Goal: Task Accomplishment & Management: Complete application form

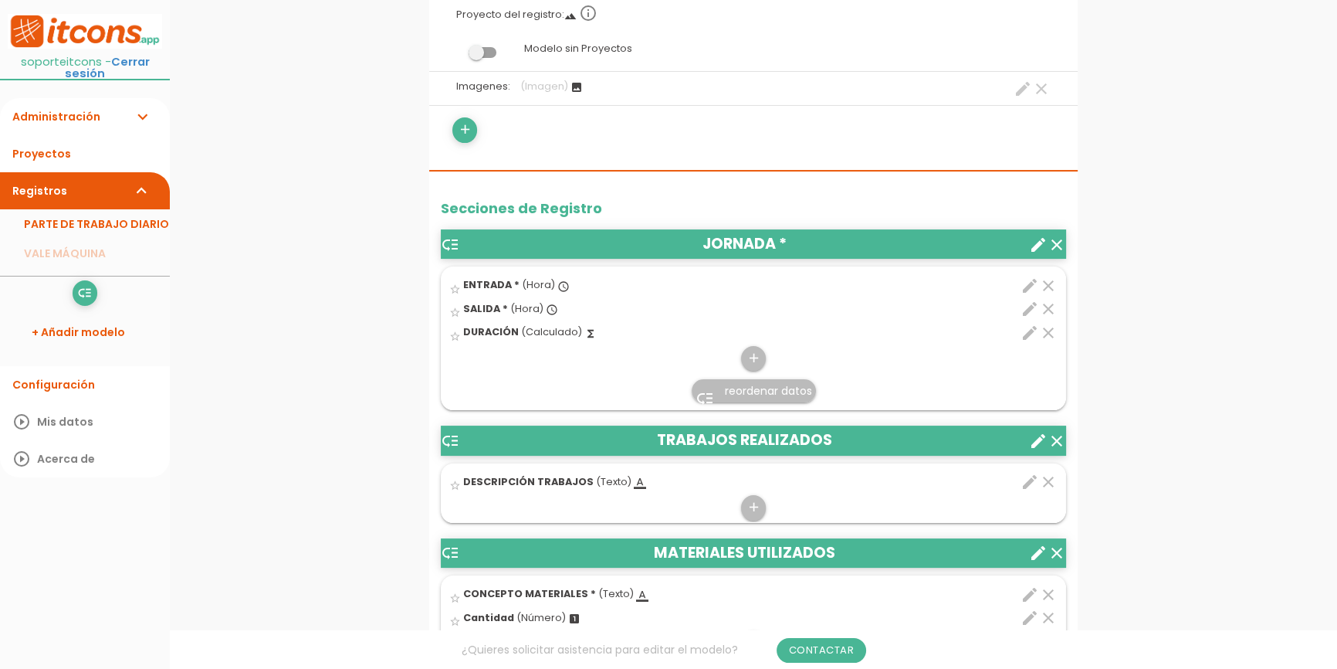
scroll to position [561, 0]
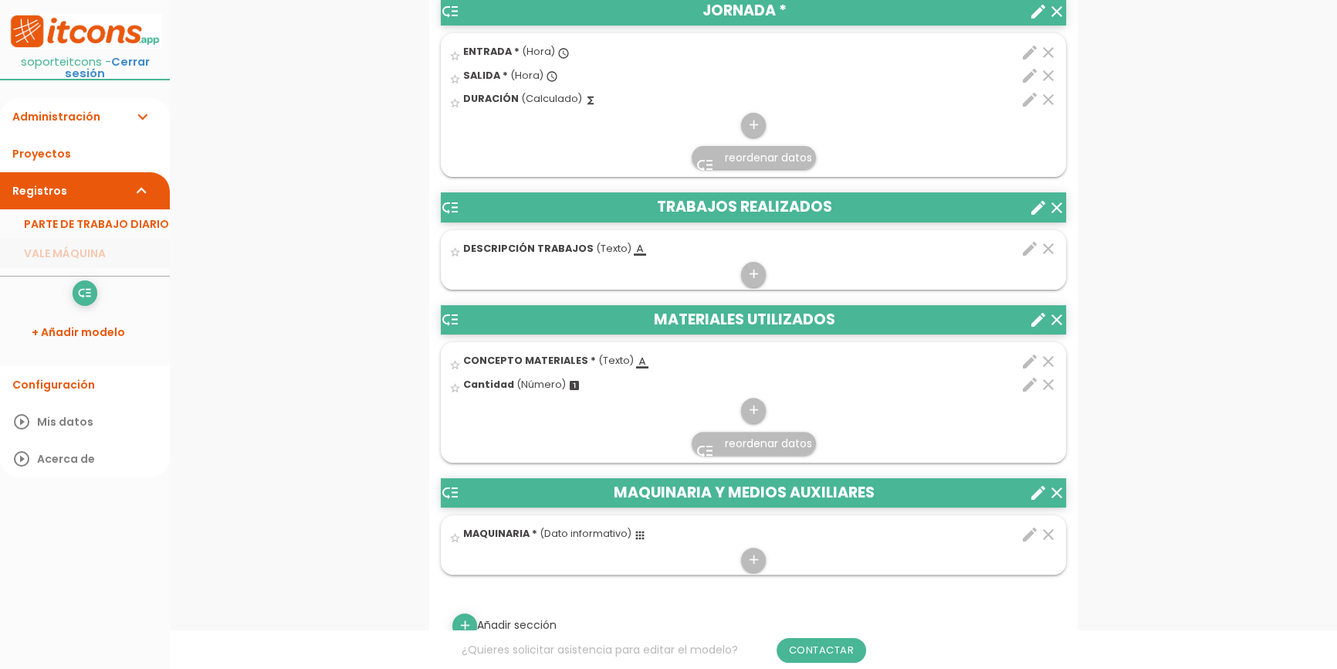
click at [108, 245] on link "VALE MÁQUINA" at bounding box center [85, 253] width 170 height 29
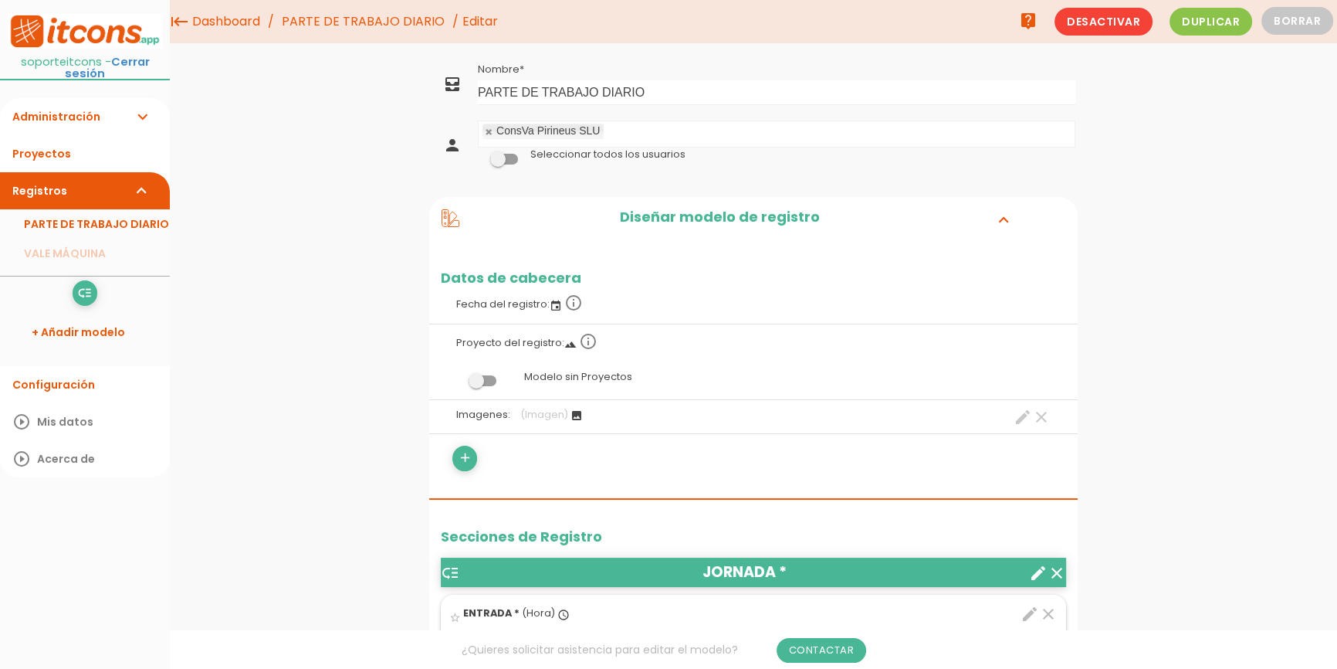
click at [85, 98] on link "Administración expand_more" at bounding box center [85, 116] width 170 height 37
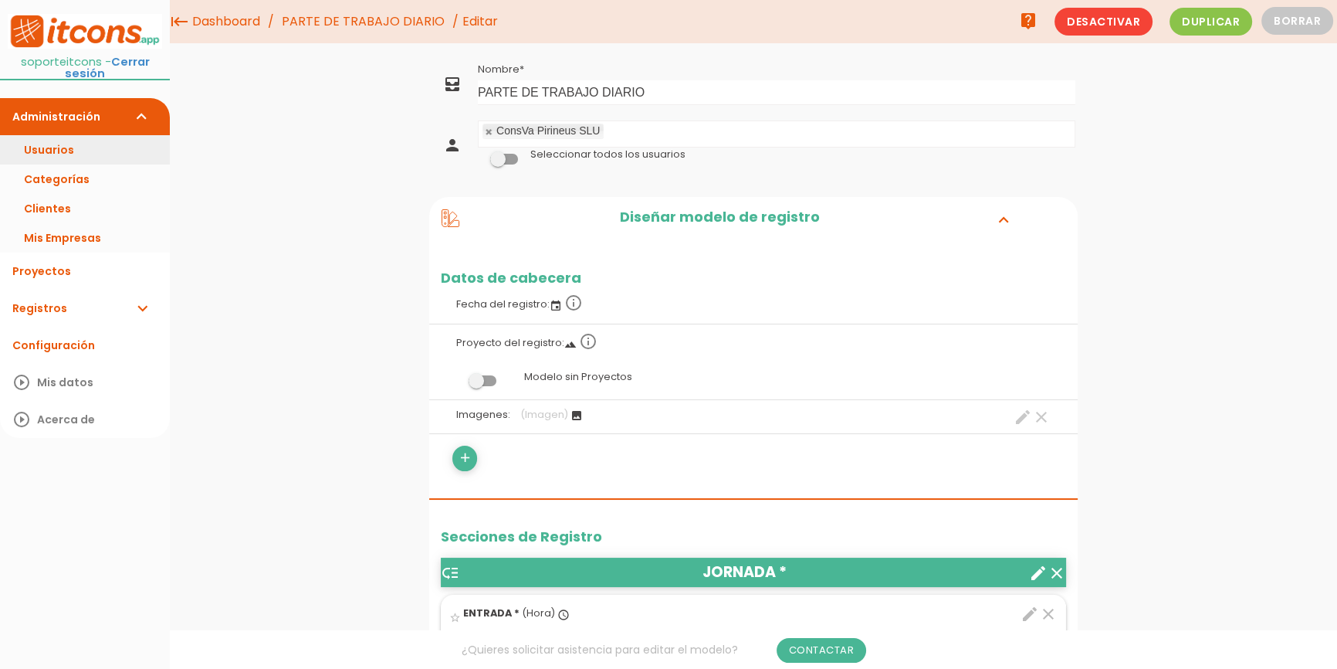
click at [92, 135] on link "Usuarios" at bounding box center [85, 149] width 170 height 29
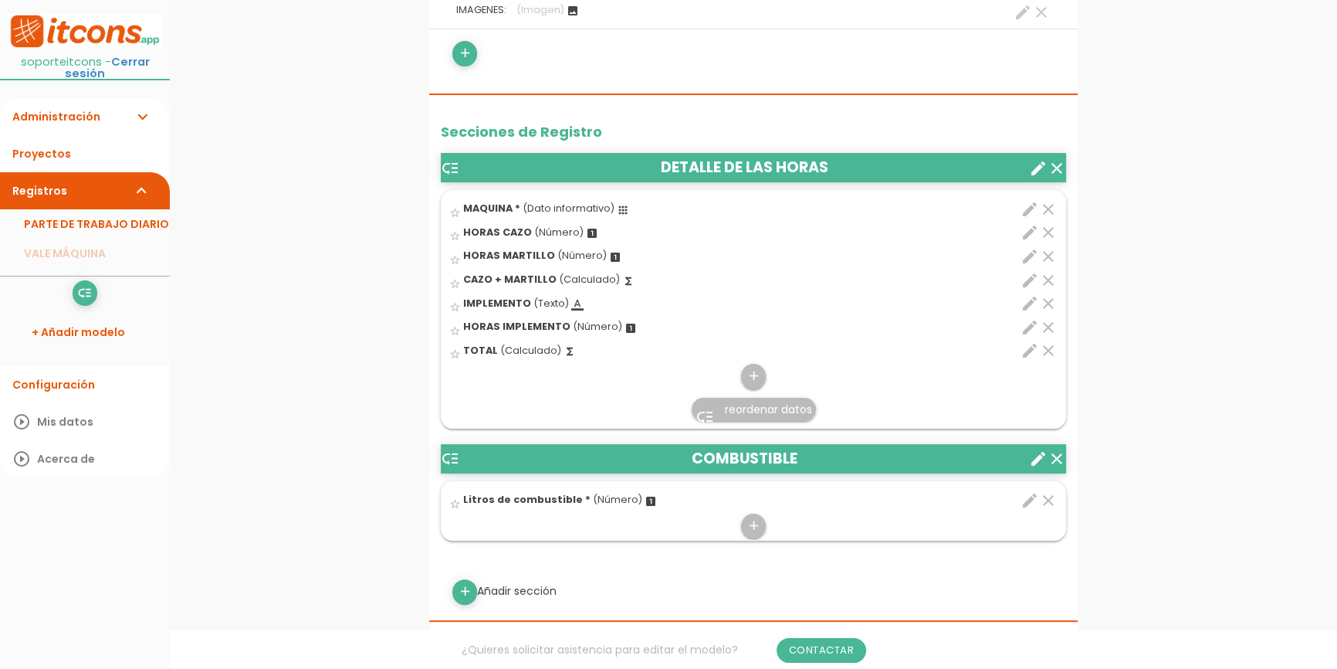
scroll to position [421, 0]
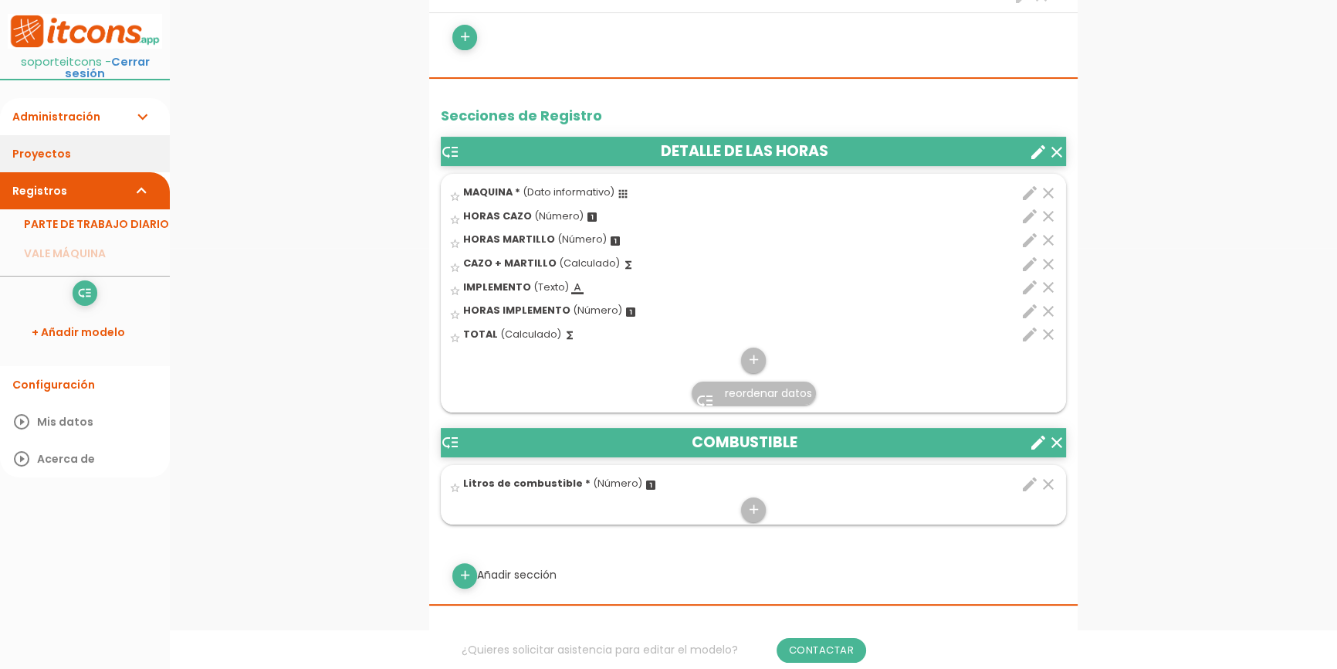
click at [84, 140] on link "Proyectos" at bounding box center [85, 153] width 170 height 37
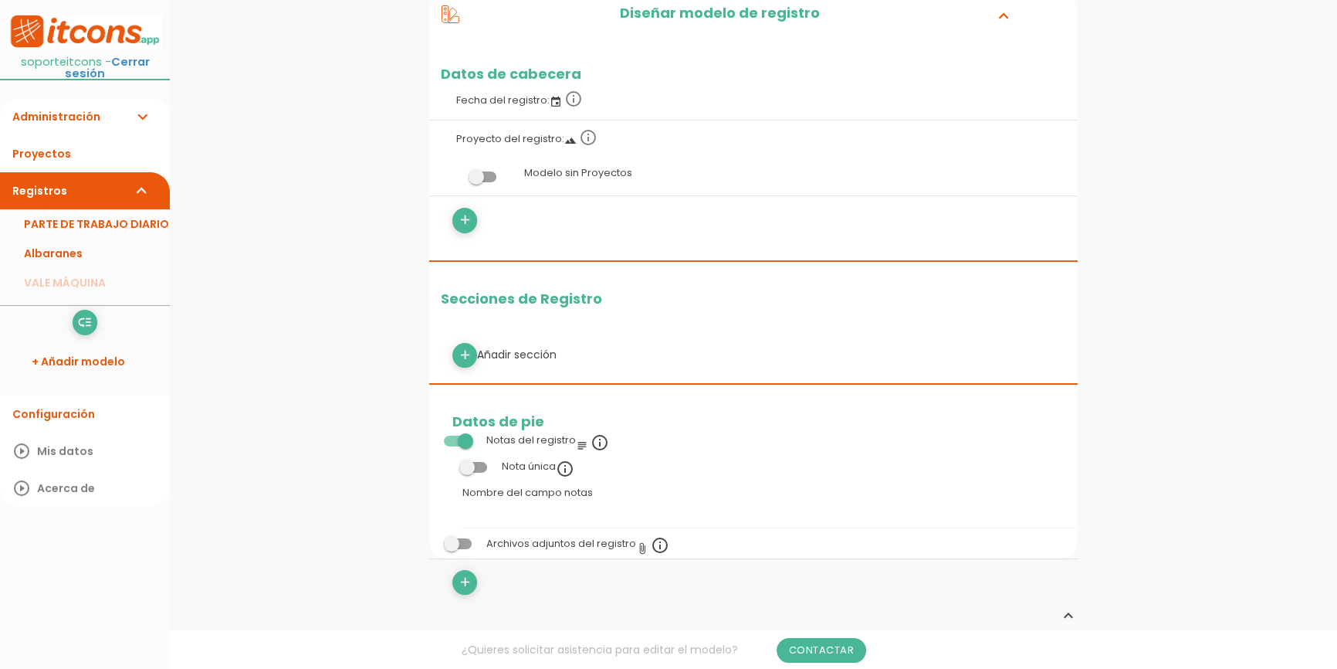
scroll to position [210, 0]
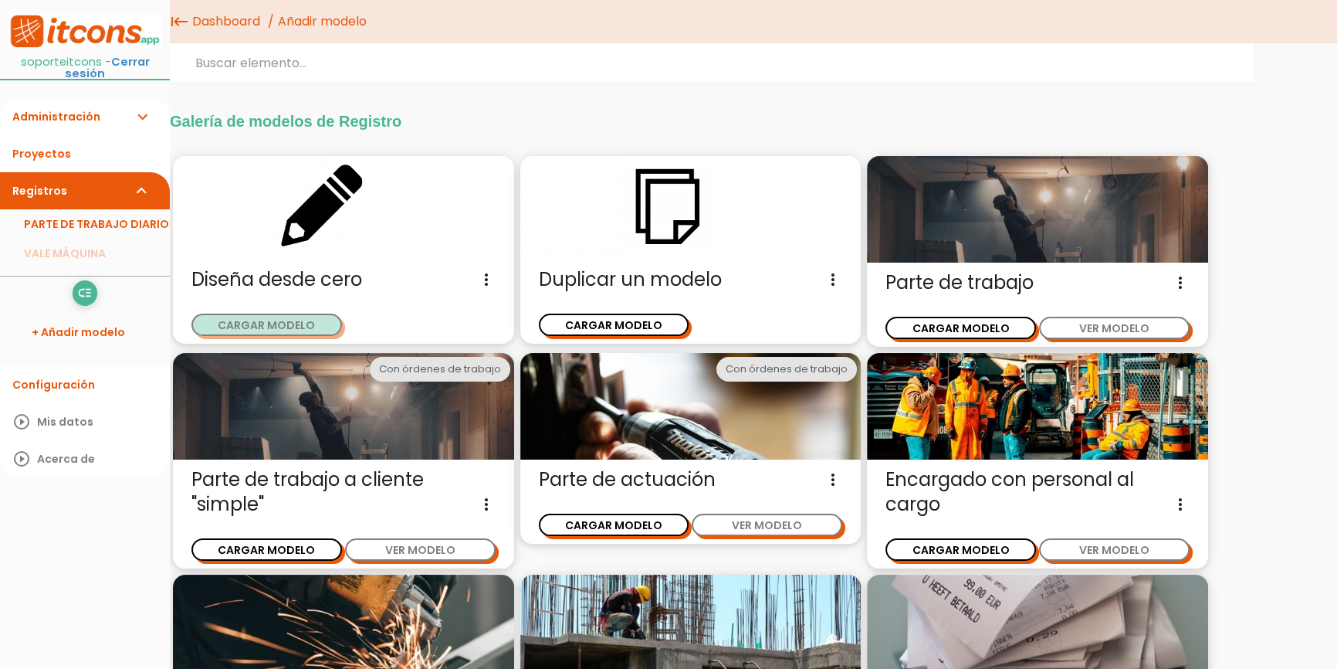
click at [261, 324] on button "CARGAR MODELO" at bounding box center [266, 324] width 151 height 22
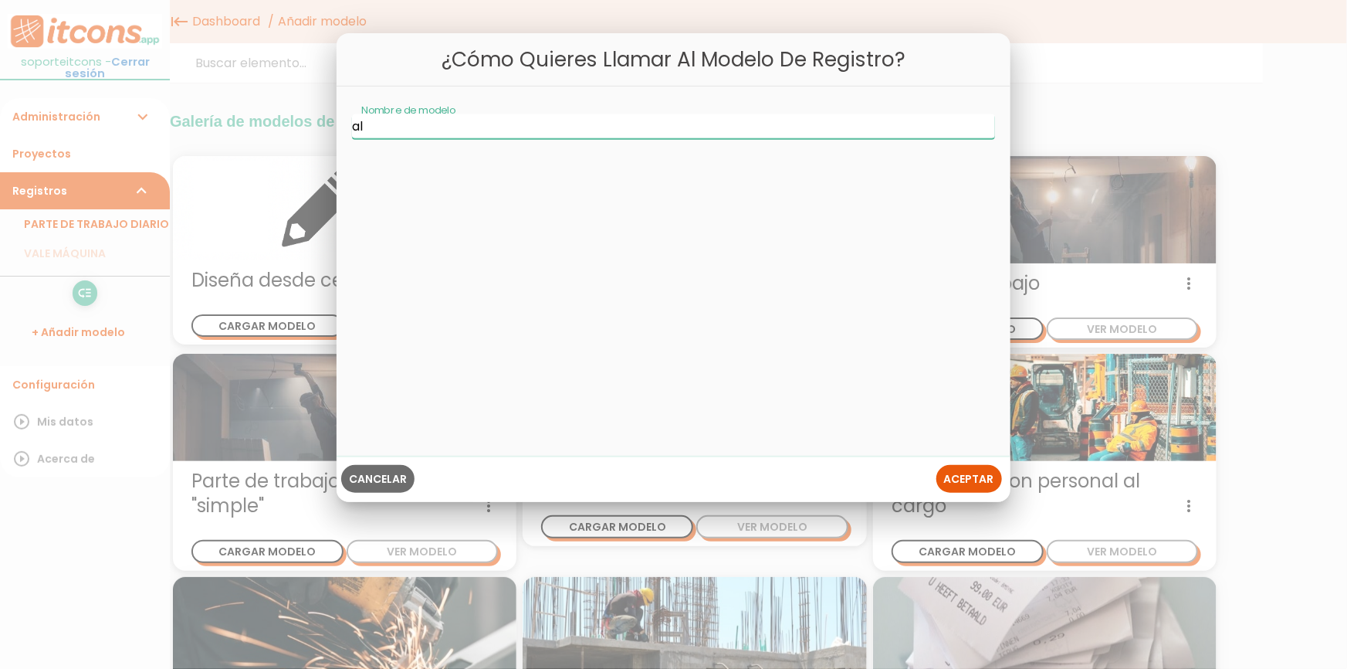
type input "a"
type input "Albarán"
click at [968, 472] on span "Aceptar" at bounding box center [969, 478] width 50 height 15
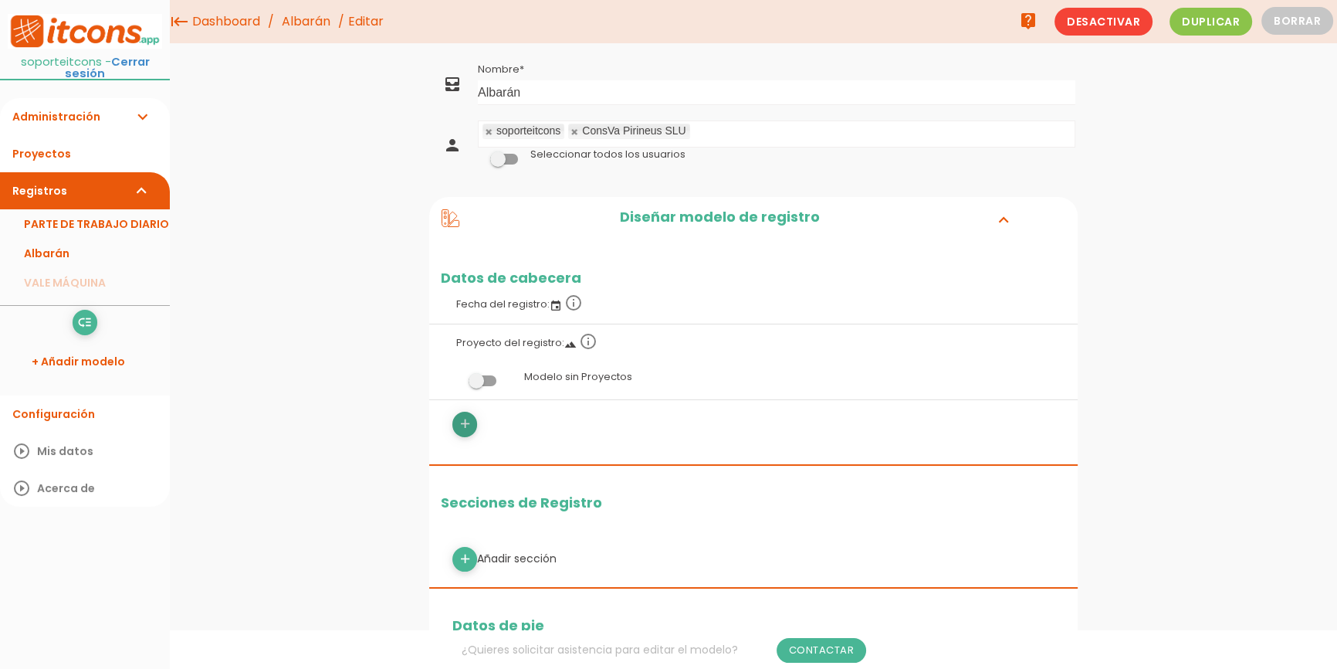
click at [459, 427] on icon "add" at bounding box center [465, 423] width 15 height 25
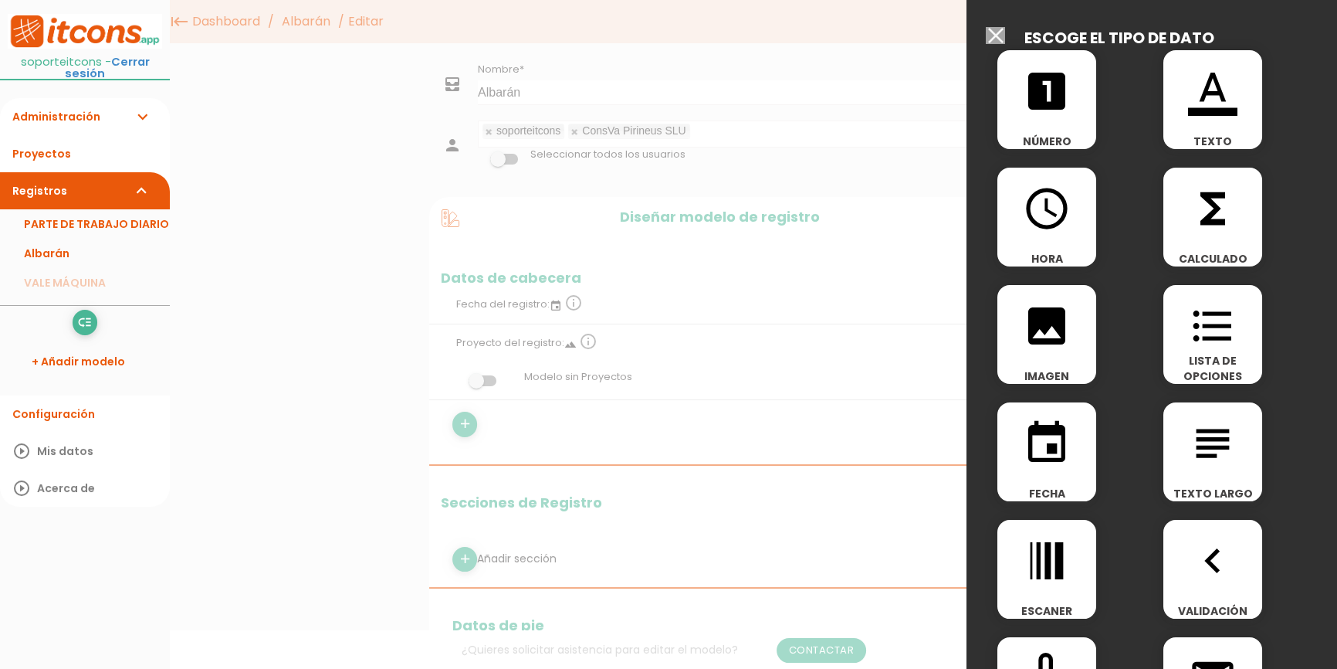
click at [1044, 366] on div "image IMAGEN" at bounding box center [1046, 334] width 99 height 99
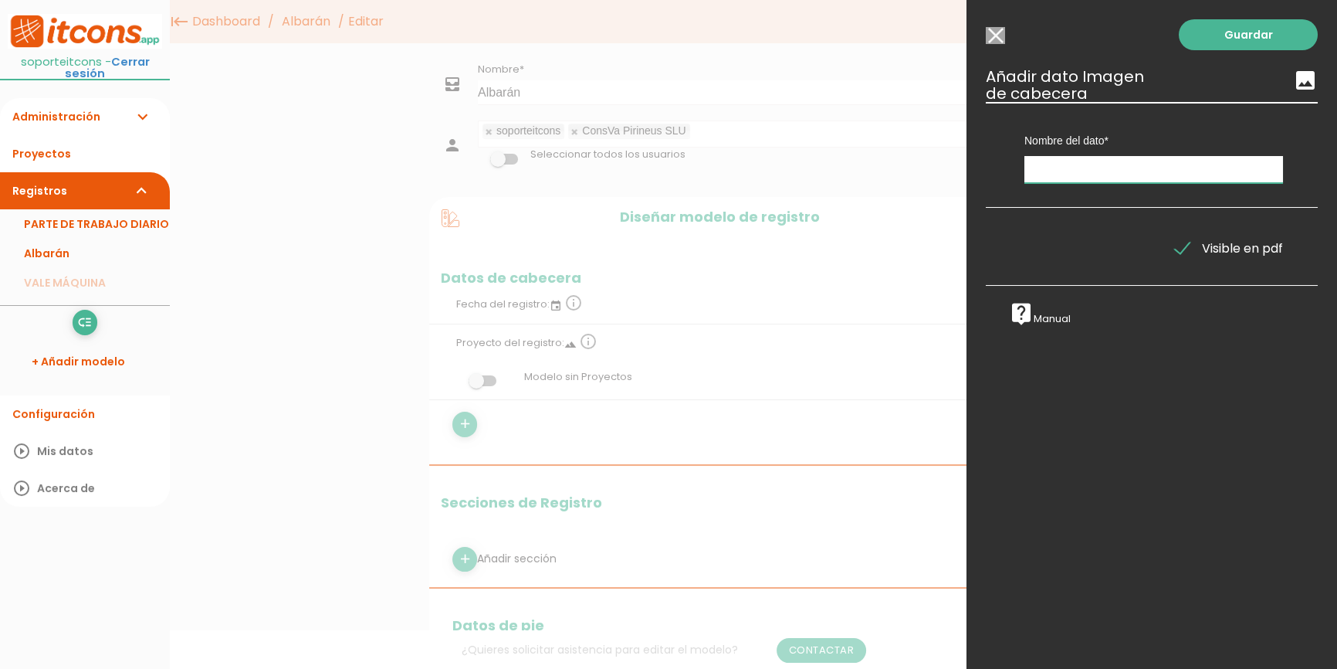
click at [1046, 175] on input "text" at bounding box center [1153, 169] width 259 height 27
type input "i"
type input "Imagenes"
click at [1198, 29] on link "Guardar" at bounding box center [1248, 34] width 139 height 31
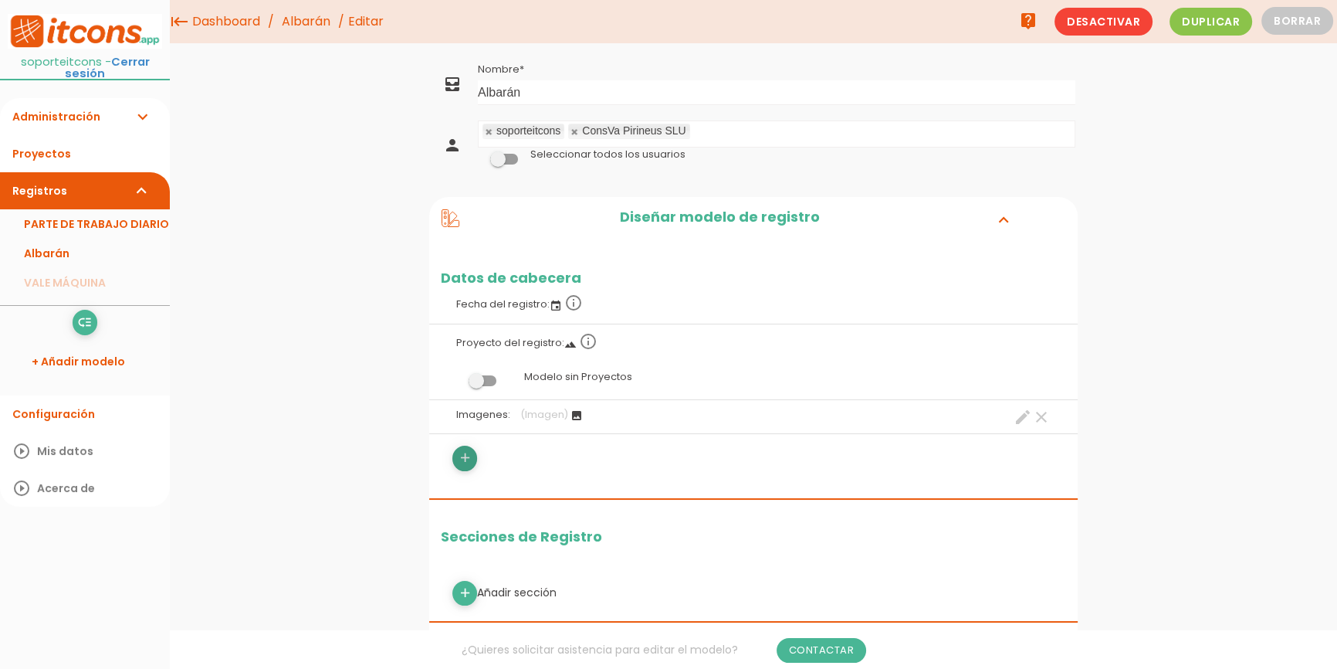
click at [474, 460] on link "add" at bounding box center [464, 457] width 25 height 25
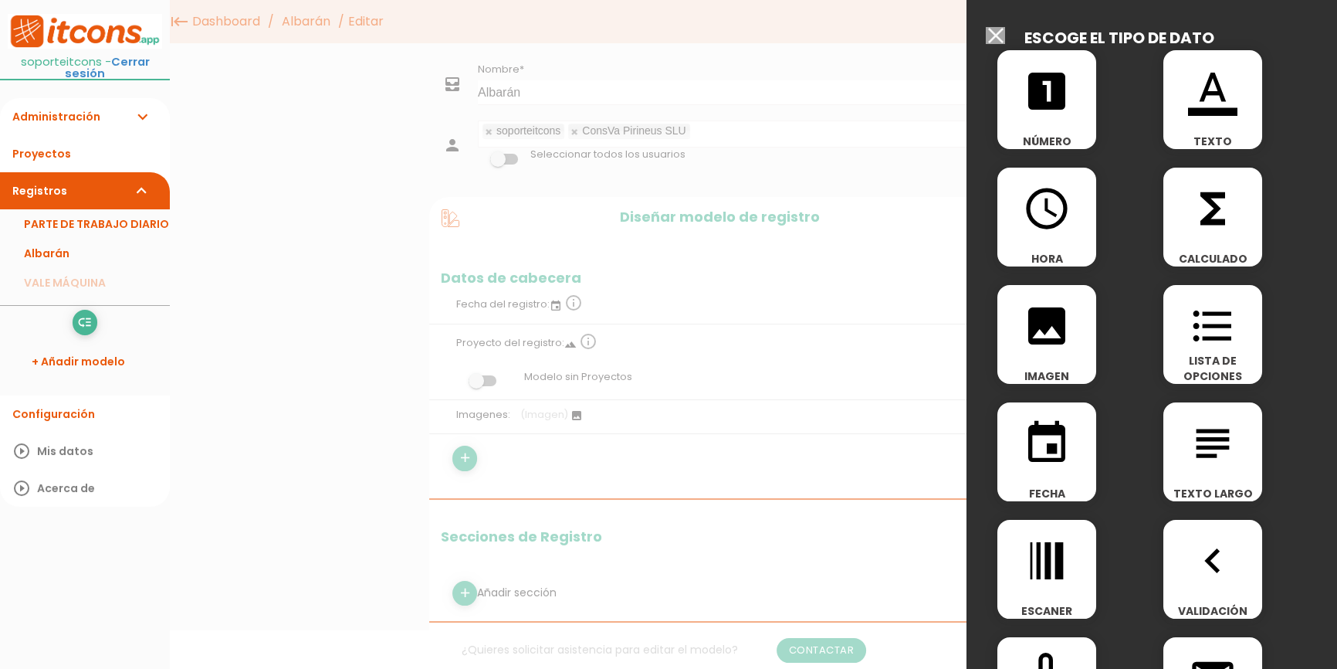
click at [1225, 451] on icon "subject" at bounding box center [1212, 442] width 49 height 49
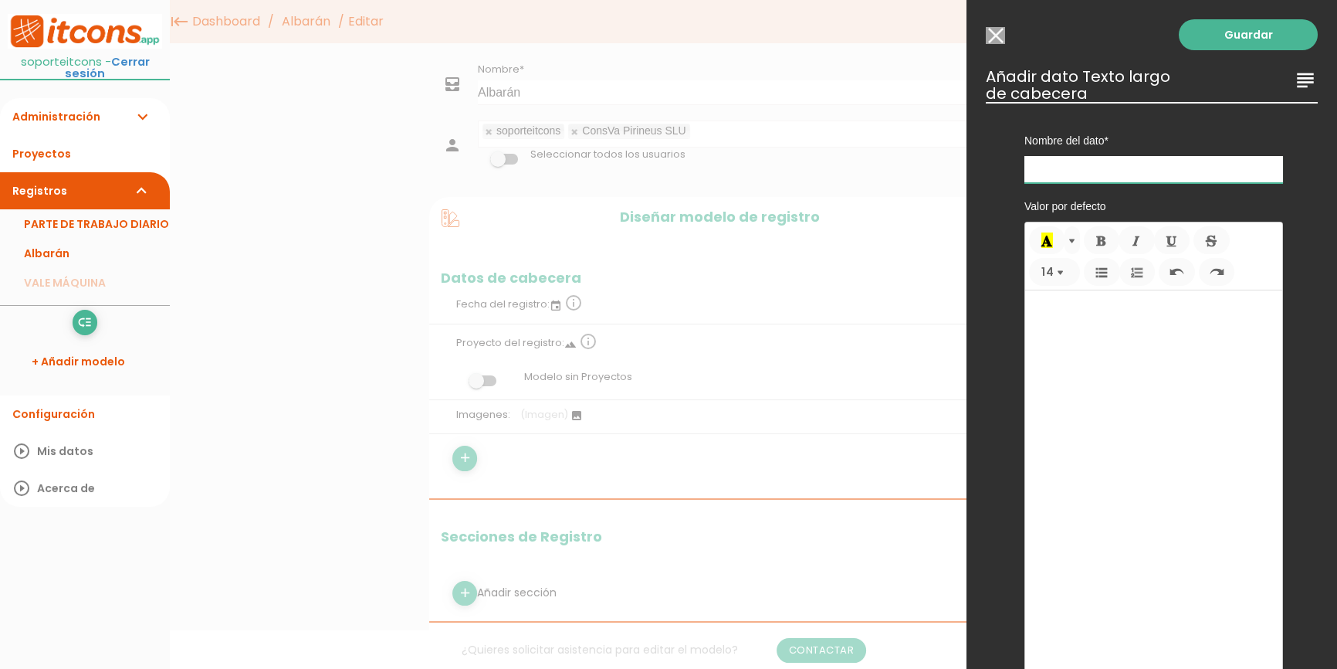
click at [1104, 167] on input "text" at bounding box center [1153, 169] width 259 height 27
type input "Trabajo realizado"
click at [1252, 22] on link "Guardar" at bounding box center [1248, 34] width 139 height 31
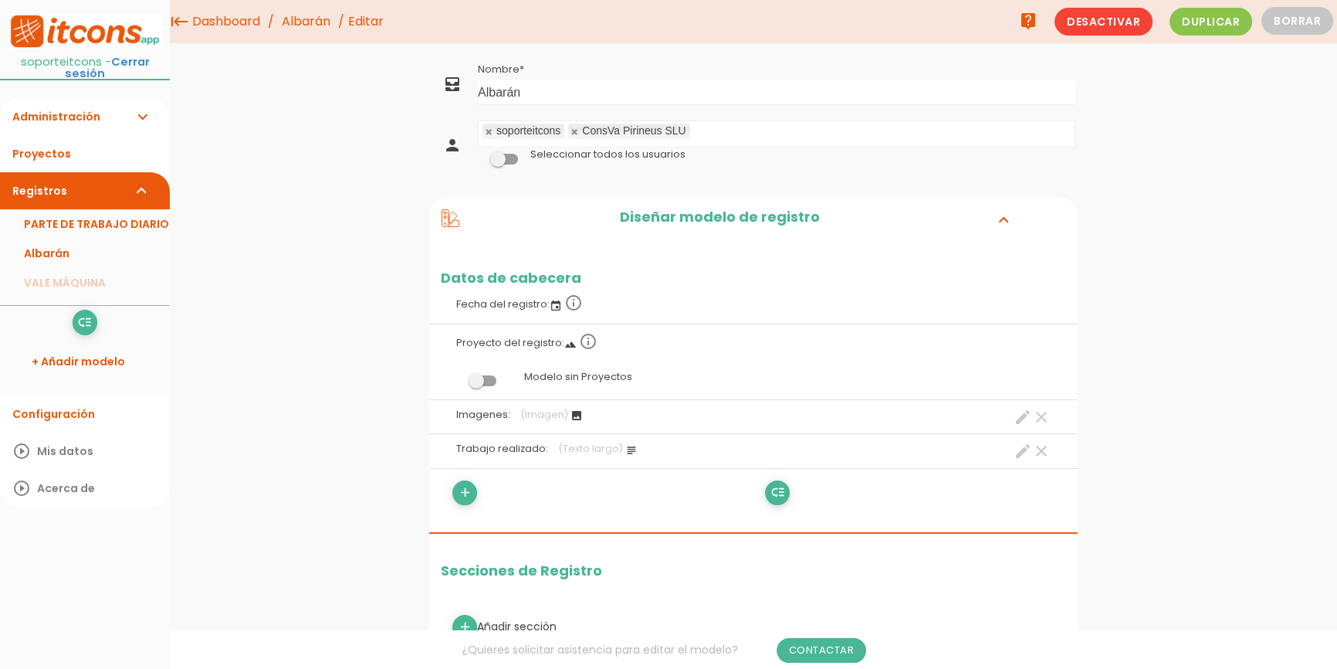
click at [1034, 446] on icon "clear" at bounding box center [1041, 451] width 19 height 19
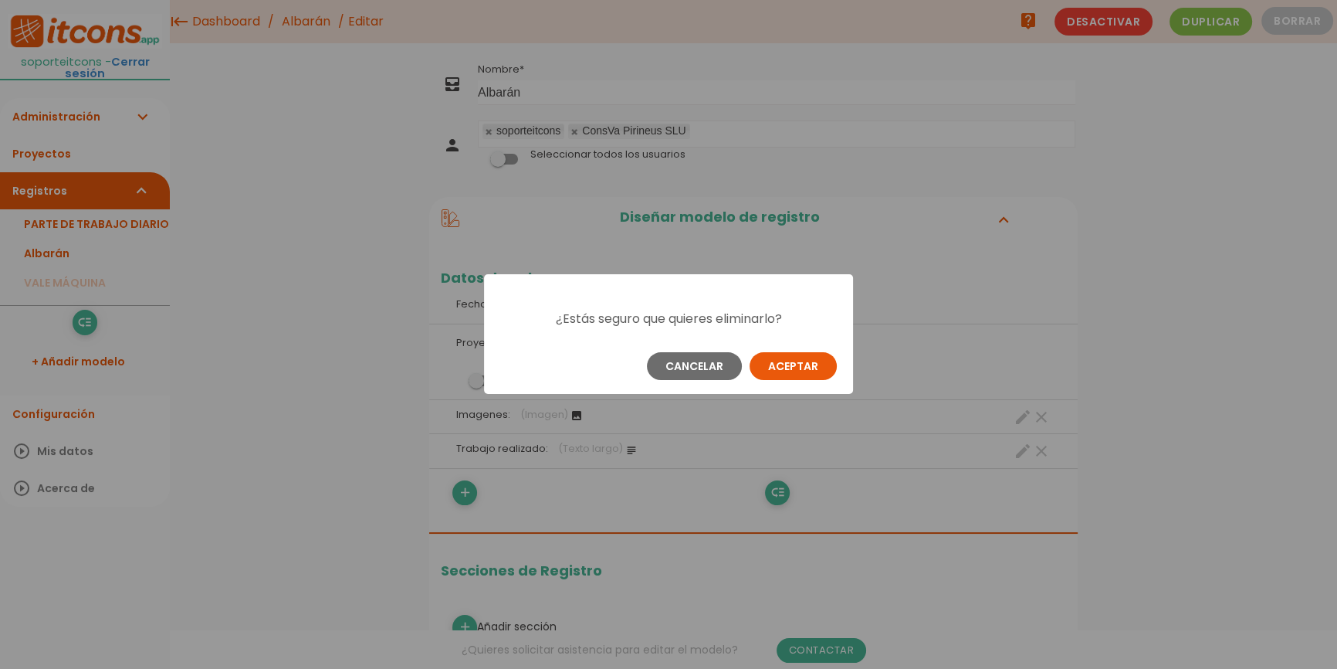
click at [815, 366] on button "Aceptar" at bounding box center [793, 366] width 87 height 28
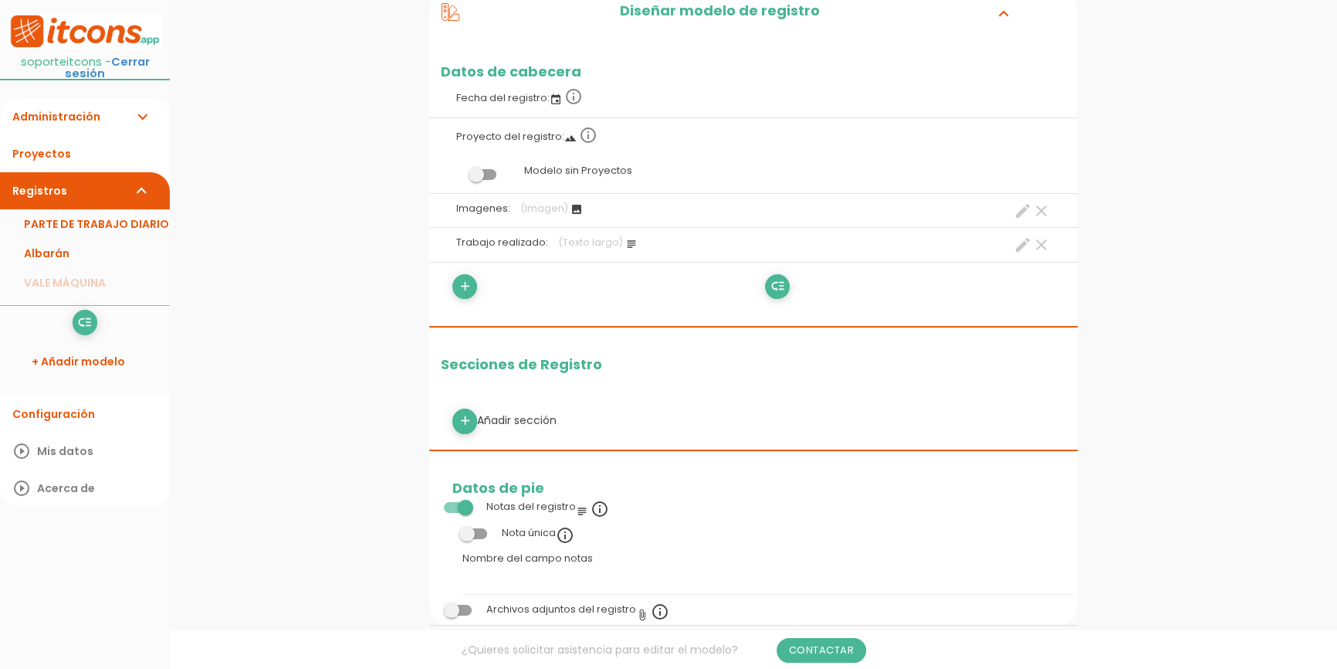
scroll to position [210, 0]
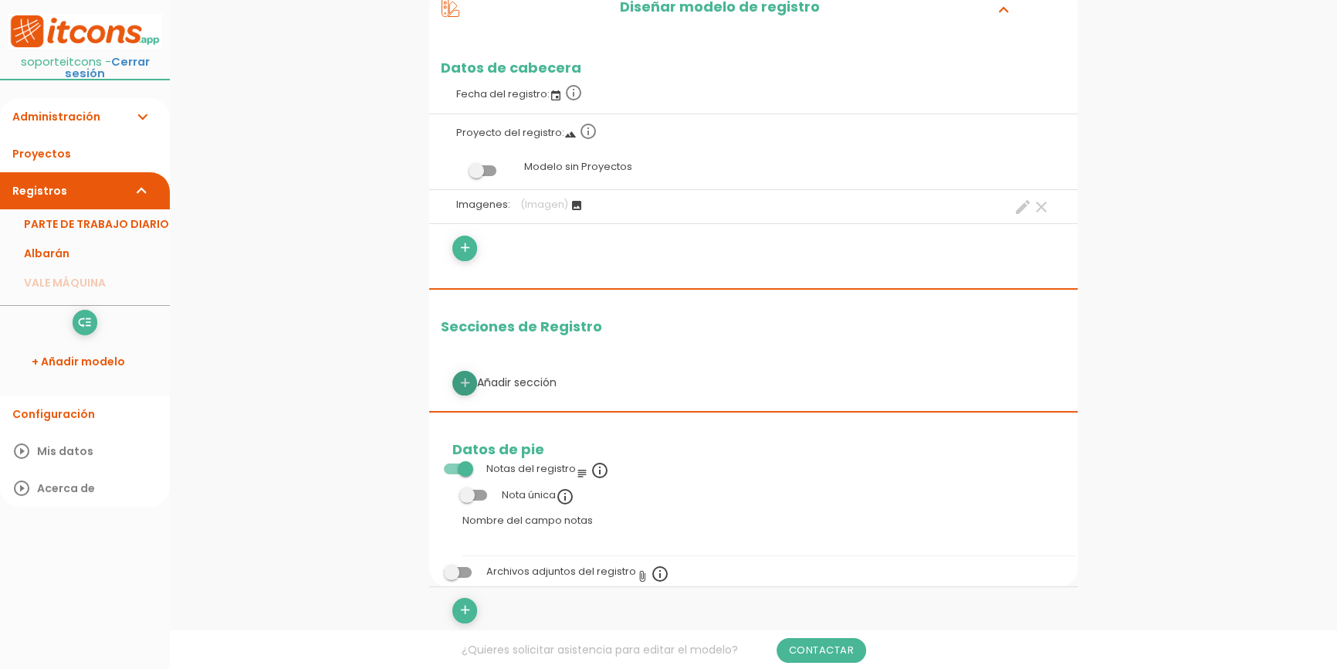
click at [465, 377] on icon "add" at bounding box center [465, 383] width 15 height 25
select select
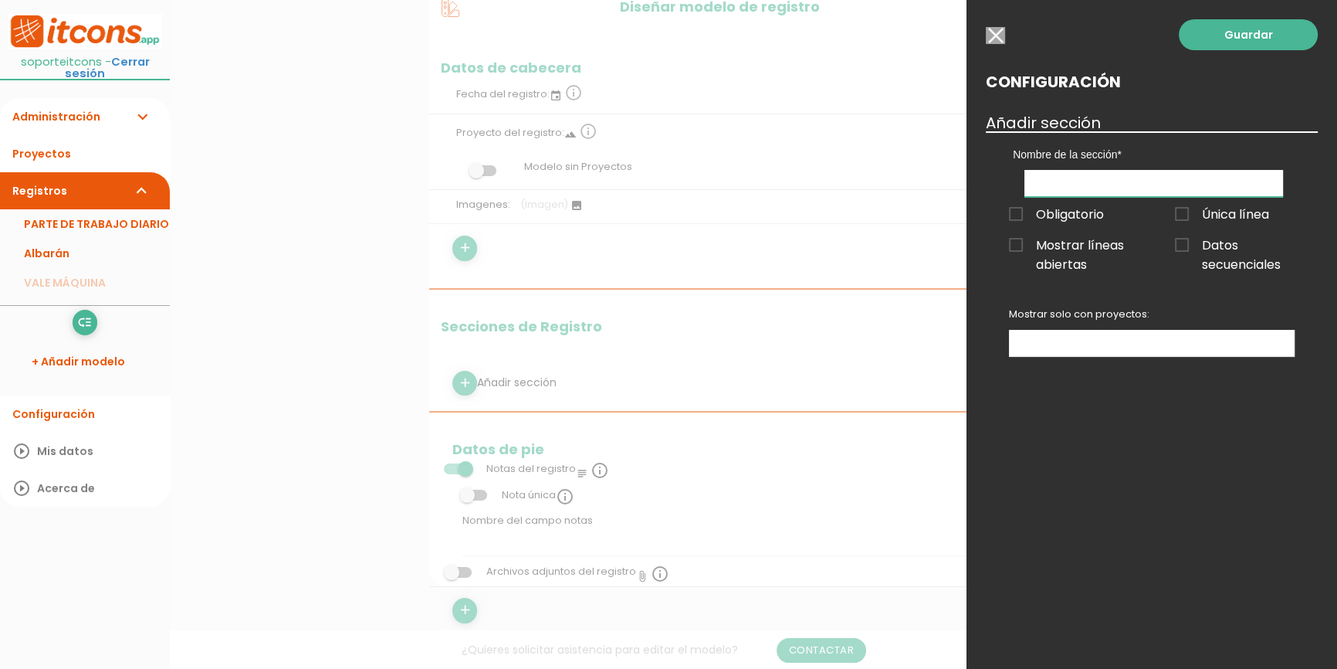
click at [1132, 181] on input "text" at bounding box center [1153, 183] width 259 height 27
drag, startPoint x: 1080, startPoint y: 187, endPoint x: 888, endPoint y: 186, distance: 192.2
click at [888, 186] on form "Guardar all_inbox Nombre Albarán person soporteitcons ConsVa Pirineus SLU No se…" at bounding box center [753, 586] width 648 height 1474
type input "trabajo realizado"
click at [1244, 33] on link "Guardar" at bounding box center [1248, 34] width 139 height 31
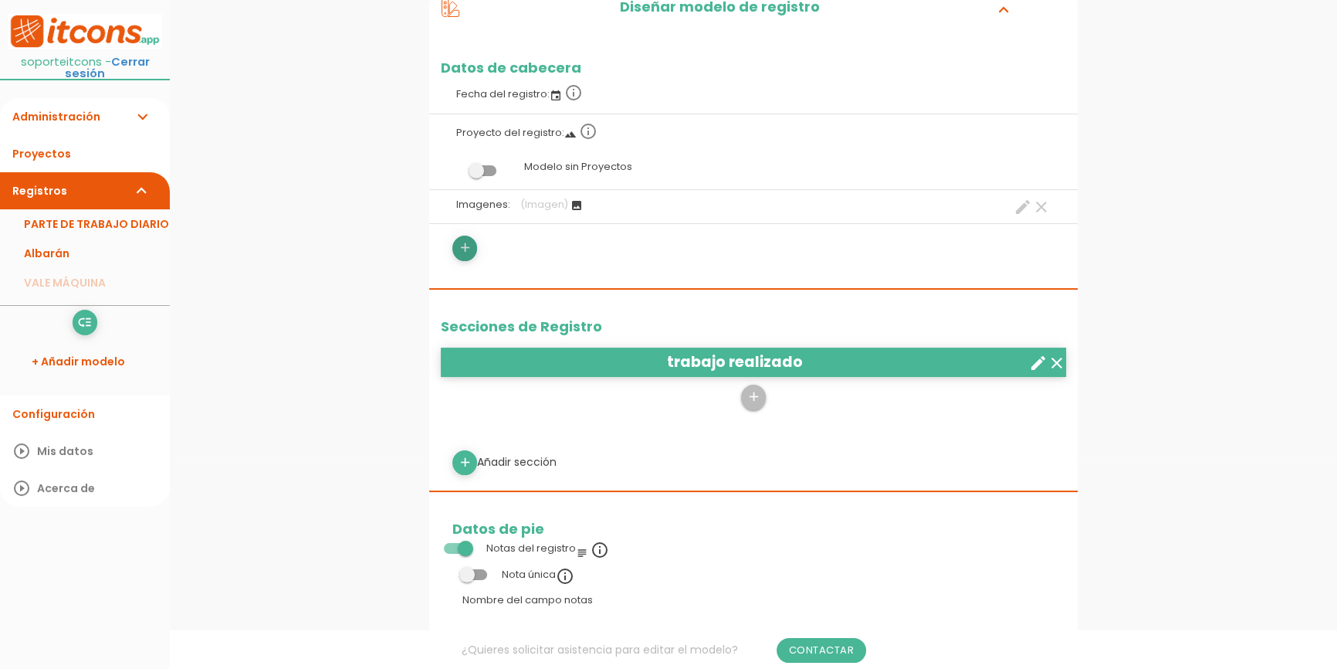
click at [465, 253] on icon "add" at bounding box center [465, 247] width 15 height 25
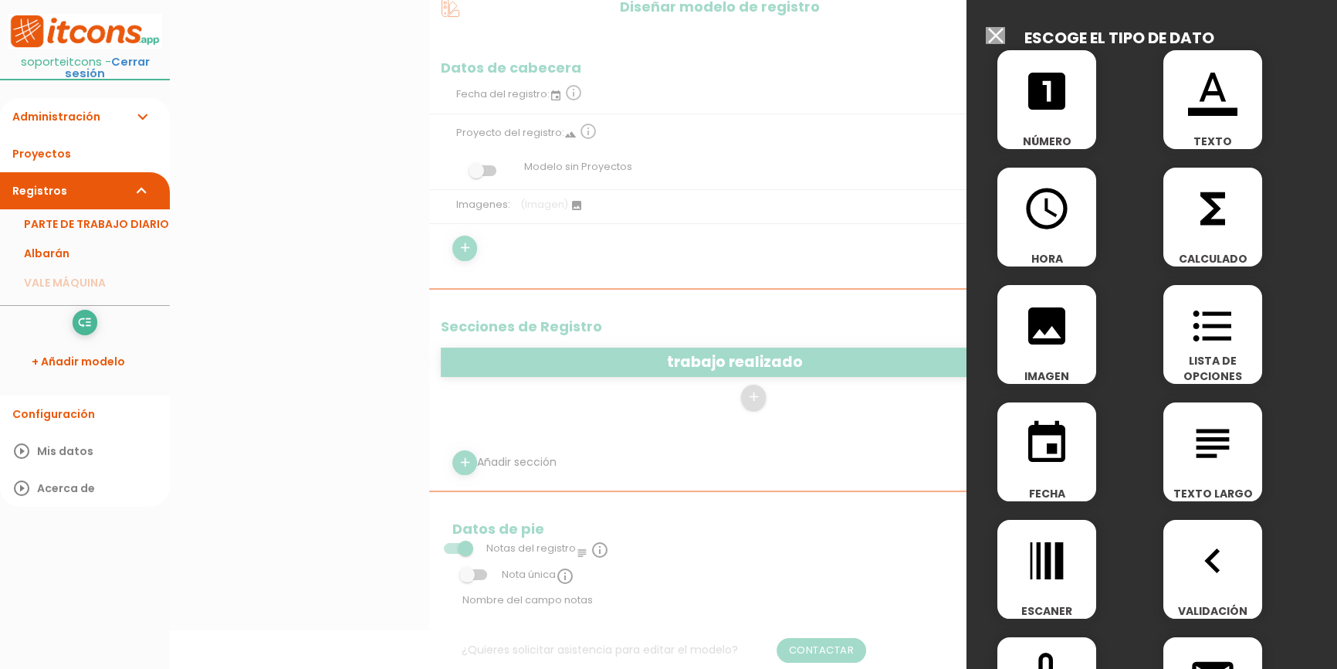
click at [1051, 102] on icon "looks_one" at bounding box center [1046, 90] width 49 height 49
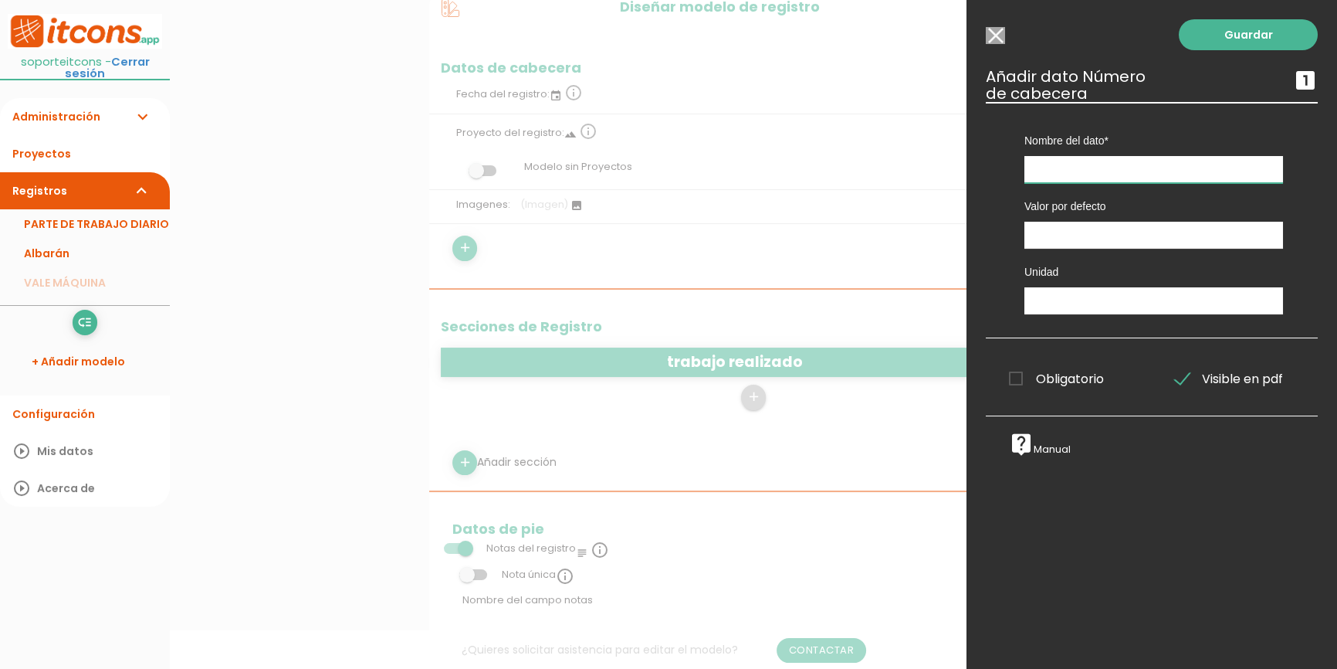
click at [1076, 159] on input "text" at bounding box center [1153, 169] width 259 height 27
type input "Horas de trabajo"
click at [1051, 387] on span "Obligatorio" at bounding box center [1056, 378] width 95 height 19
click at [0, 0] on input "Obligatorio" at bounding box center [0, 0] width 0 height 0
click at [1211, 46] on link "Guardar" at bounding box center [1248, 34] width 139 height 31
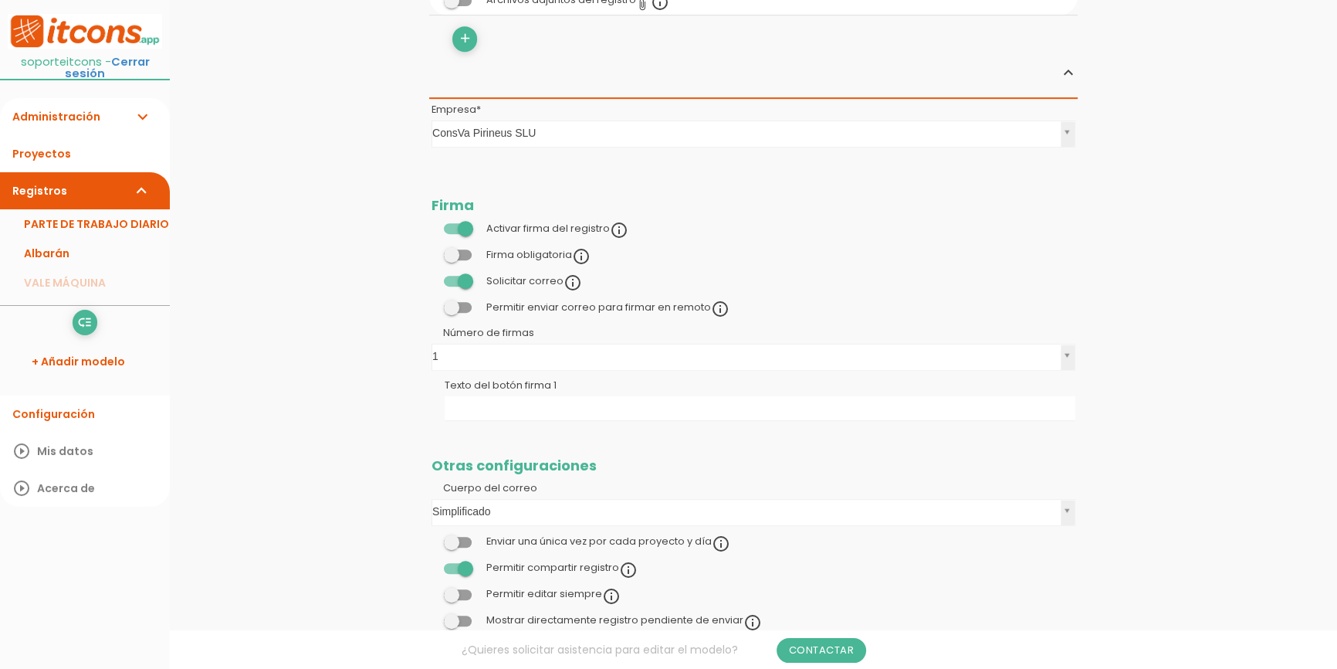
scroll to position [912, 0]
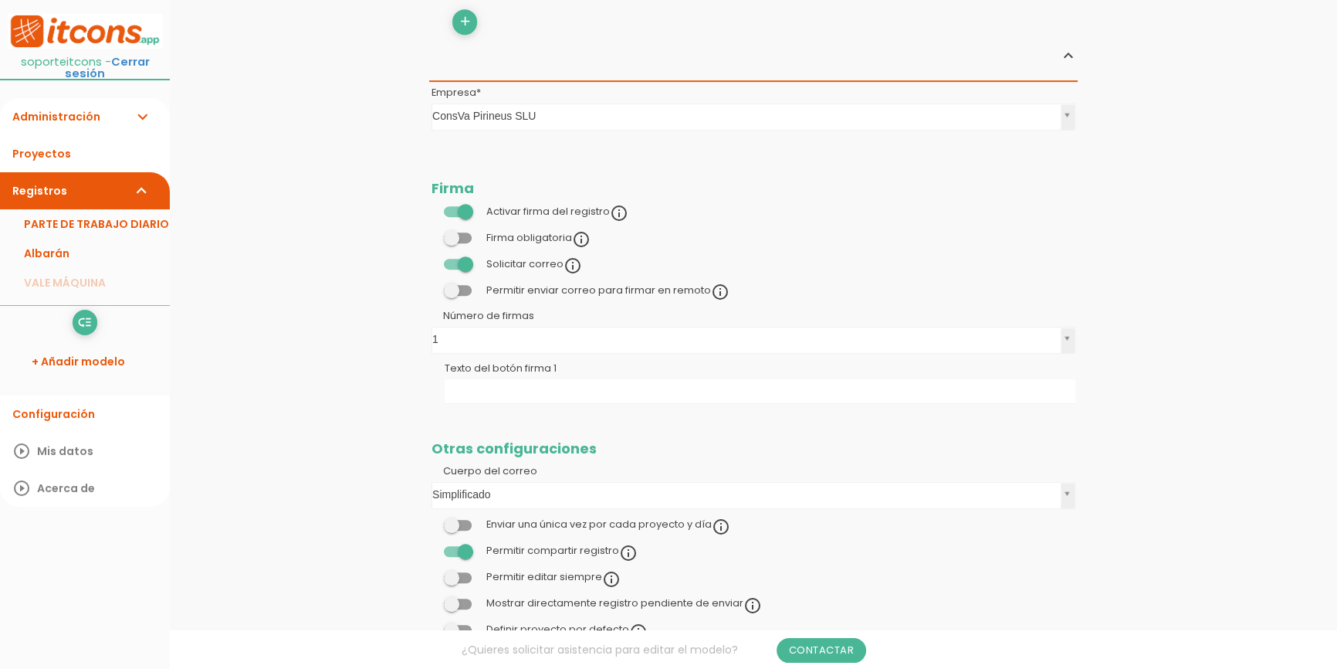
click at [491, 374] on td "Texto del botón firma 1" at bounding box center [753, 382] width 648 height 50
click at [491, 383] on input "Texto del botón firma 1" at bounding box center [760, 391] width 631 height 25
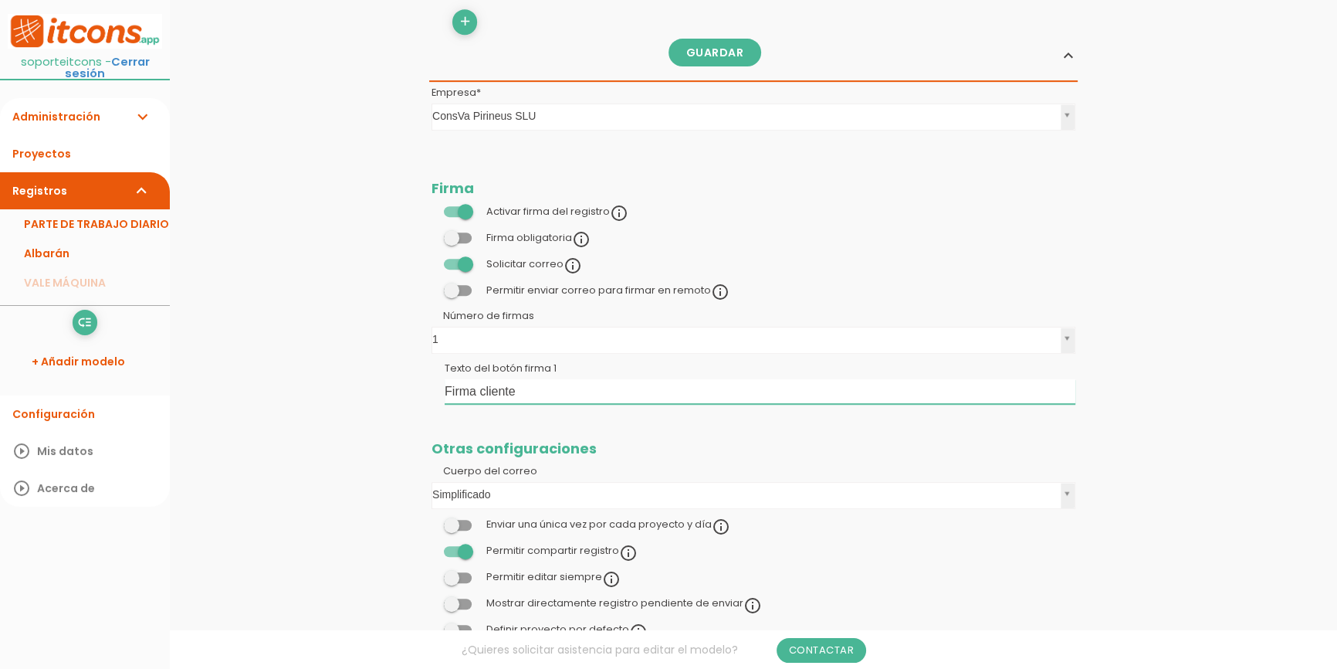
type input "Firma cliente"
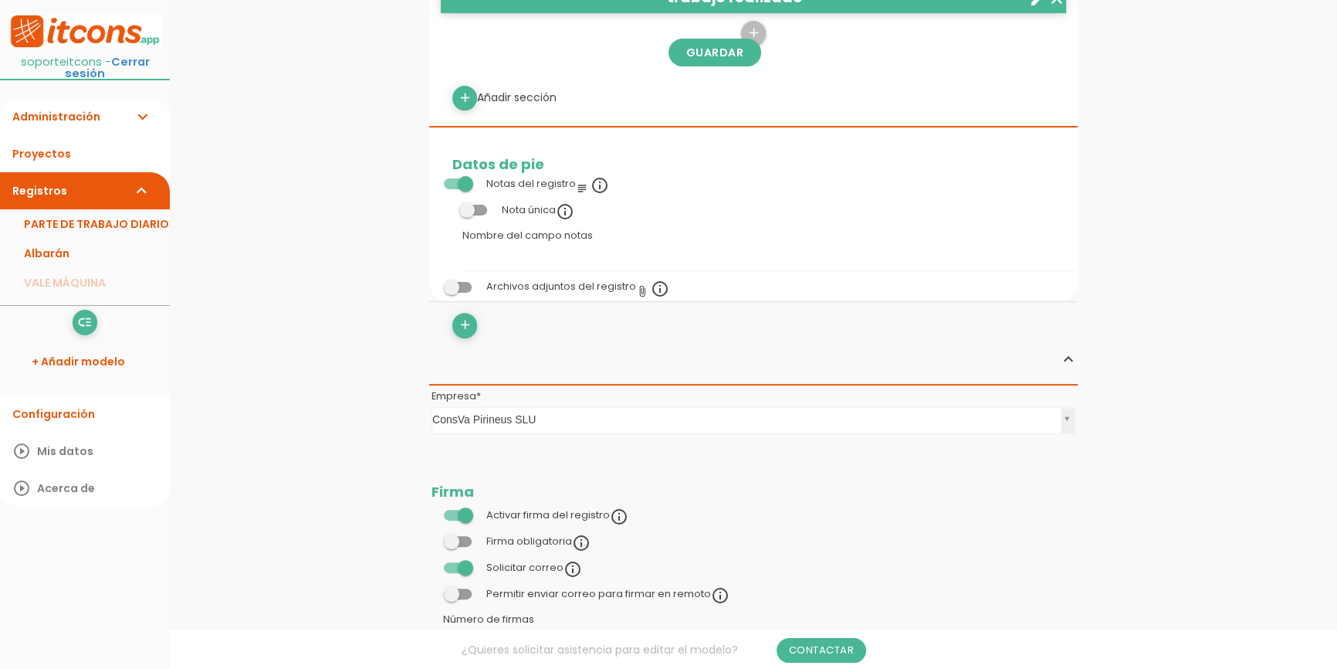
scroll to position [491, 0]
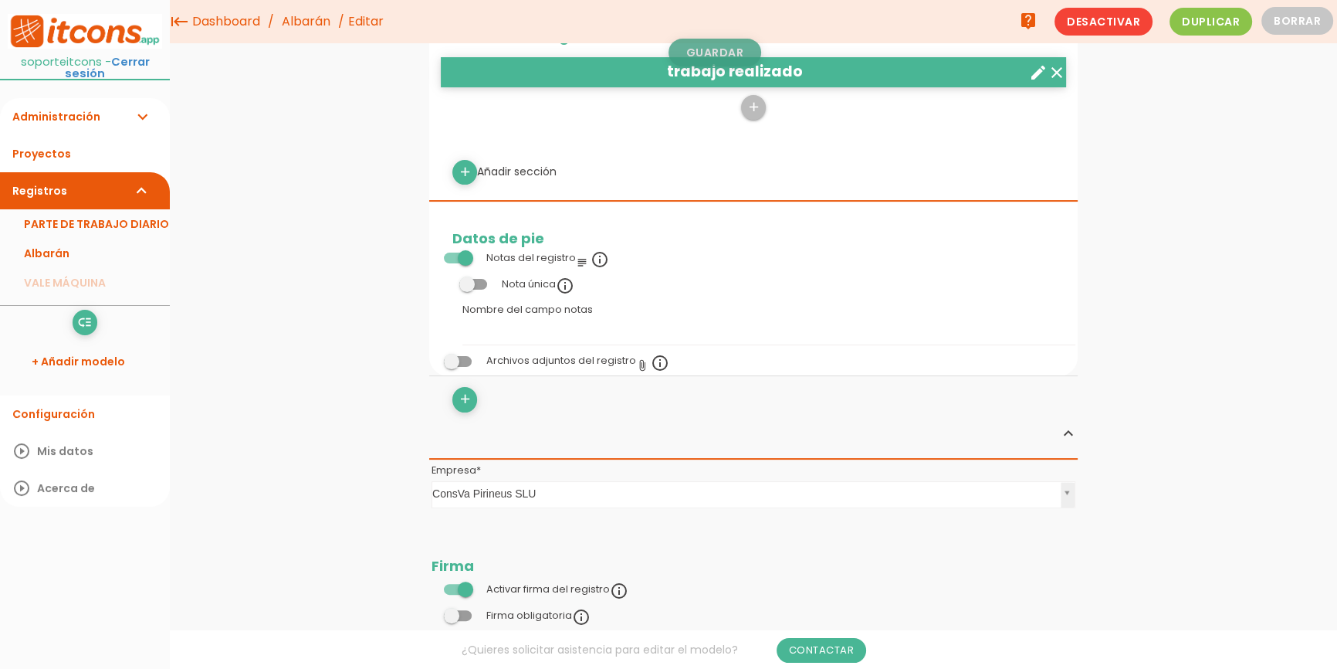
click at [715, 48] on link "Guardar" at bounding box center [715, 53] width 93 height 28
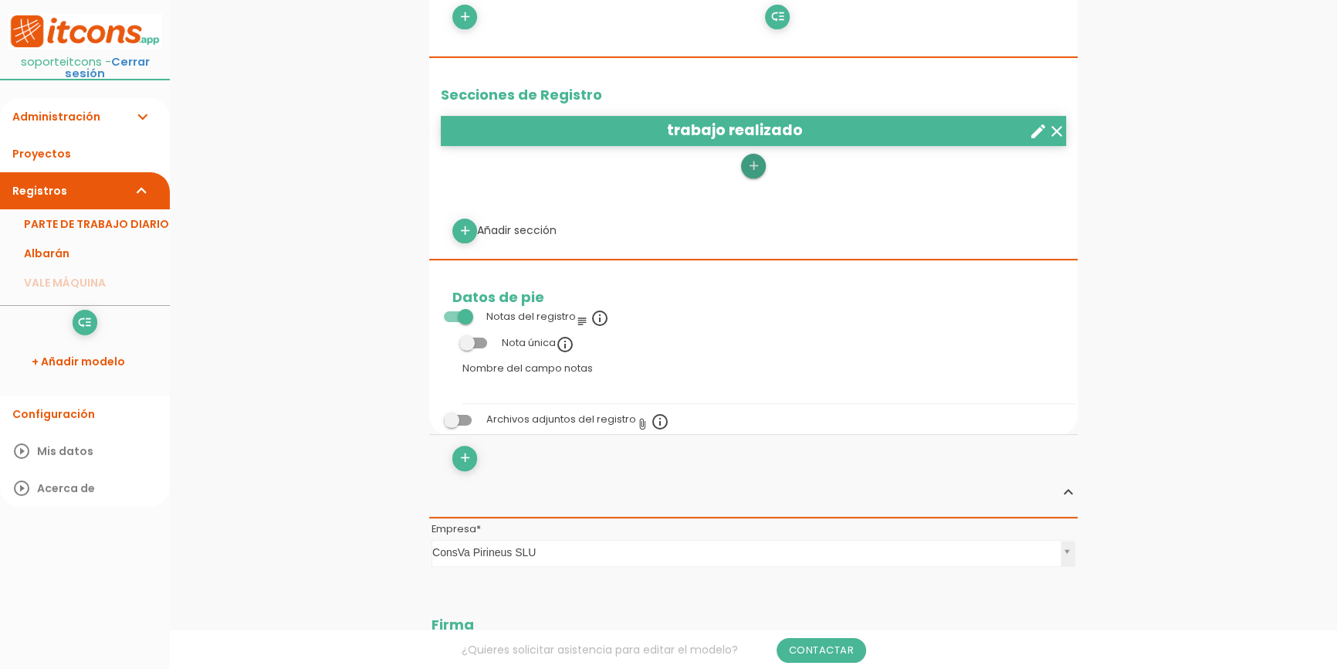
click at [750, 172] on icon "add" at bounding box center [753, 166] width 15 height 25
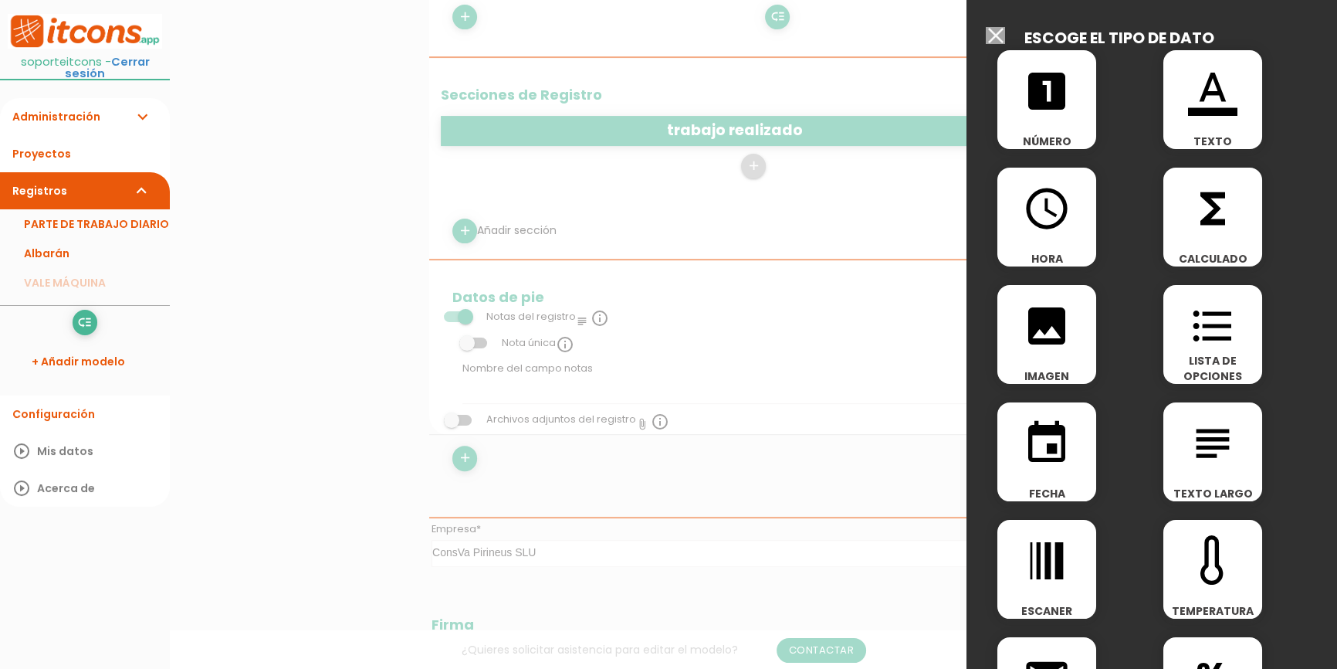
click at [1188, 438] on icon "subject" at bounding box center [1212, 442] width 49 height 49
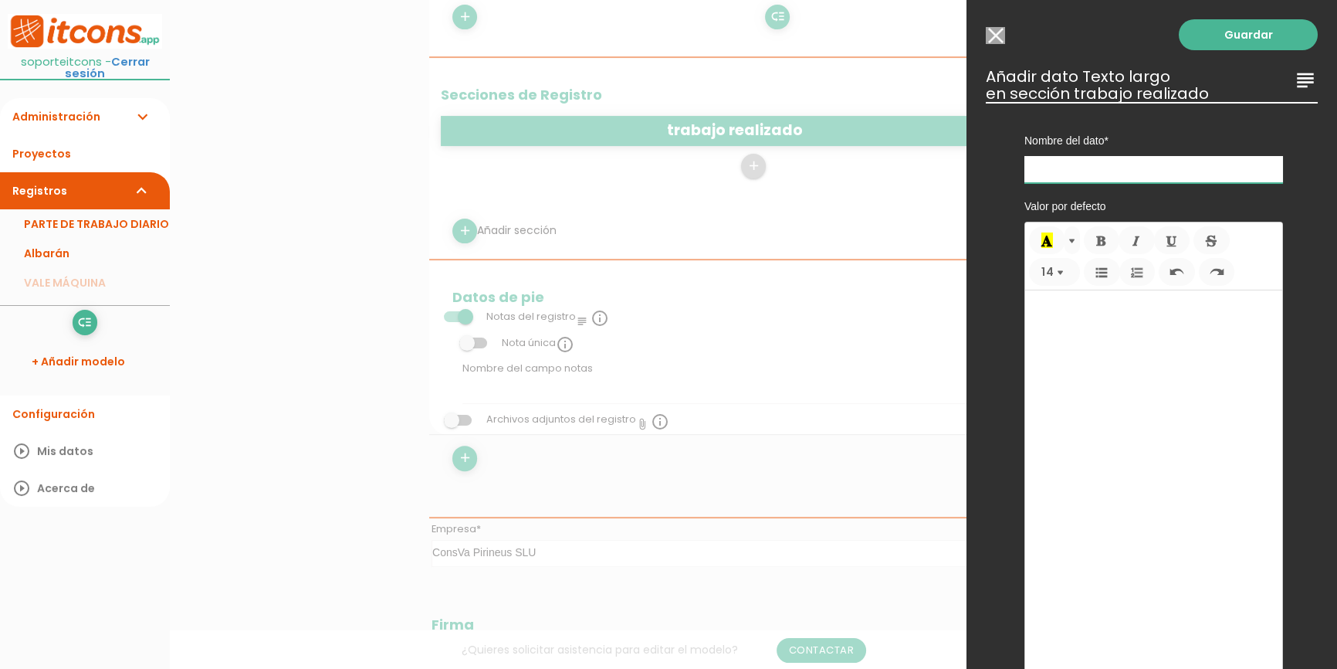
click at [1062, 171] on input "text" at bounding box center [1153, 169] width 259 height 27
type input "Descripción trabajos"
click at [1197, 45] on link "Guardar" at bounding box center [1248, 34] width 139 height 31
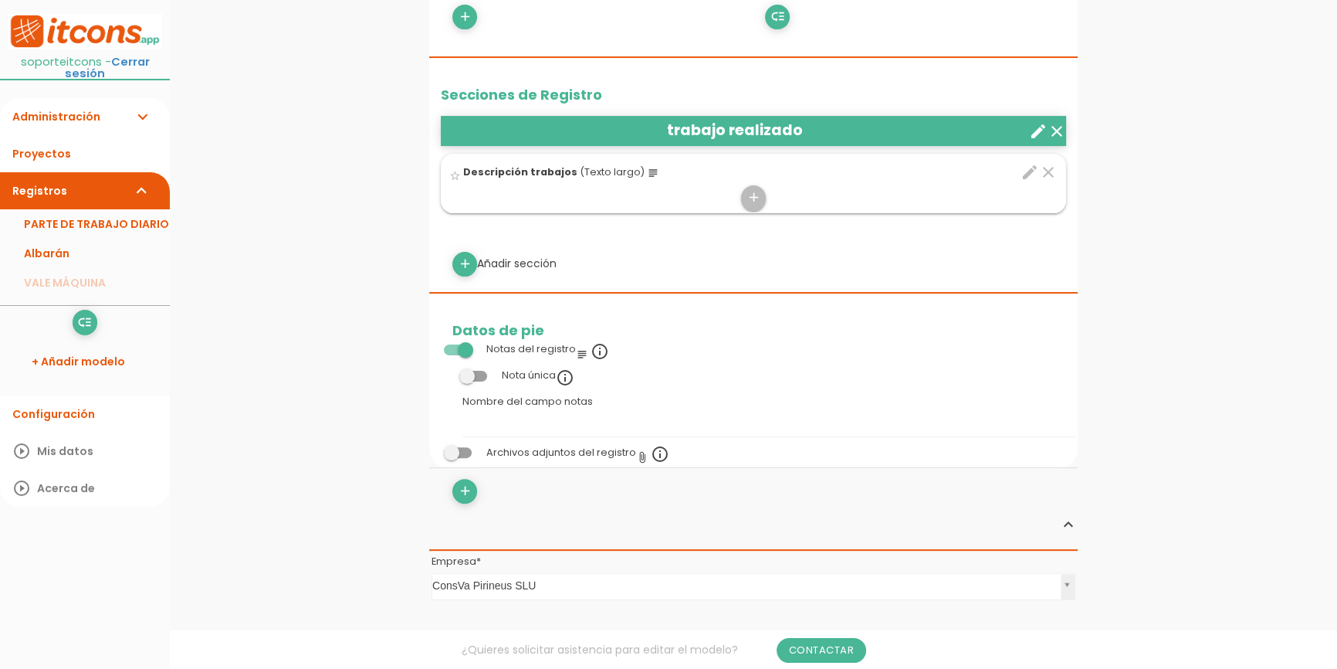
click at [1042, 134] on icon "create" at bounding box center [1038, 131] width 19 height 19
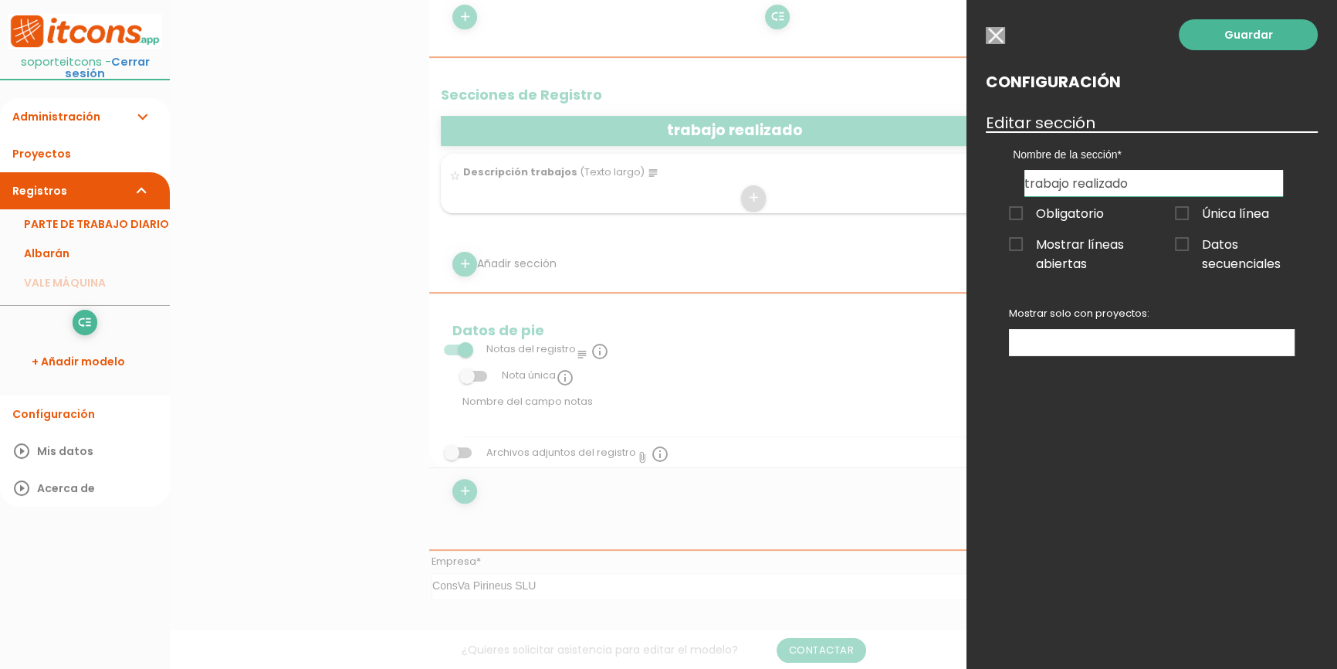
drag, startPoint x: 1028, startPoint y: 183, endPoint x: 1008, endPoint y: 184, distance: 20.1
click at [1008, 184] on div "Nombre de la sección trabajo realizado" at bounding box center [1153, 163] width 305 height 65
type input "Trabajo realizado"
click at [1188, 38] on link "Guardar" at bounding box center [1248, 34] width 139 height 31
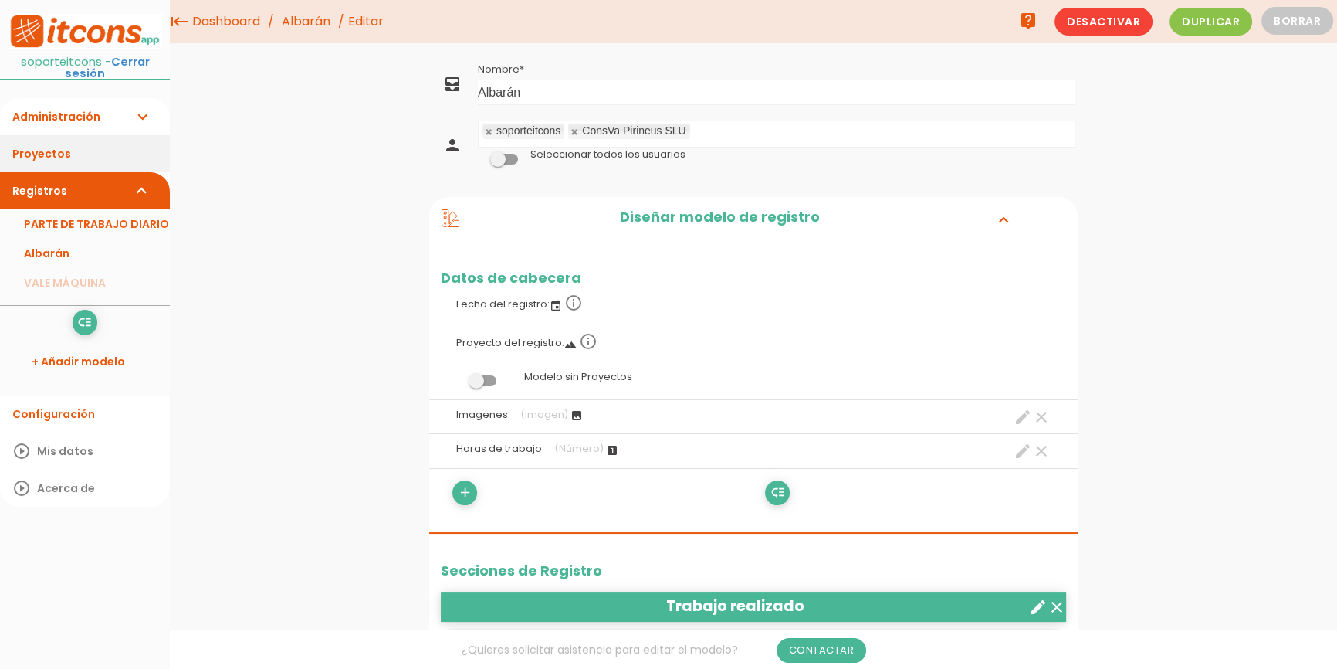
click at [100, 135] on link "Proyectos" at bounding box center [85, 153] width 170 height 37
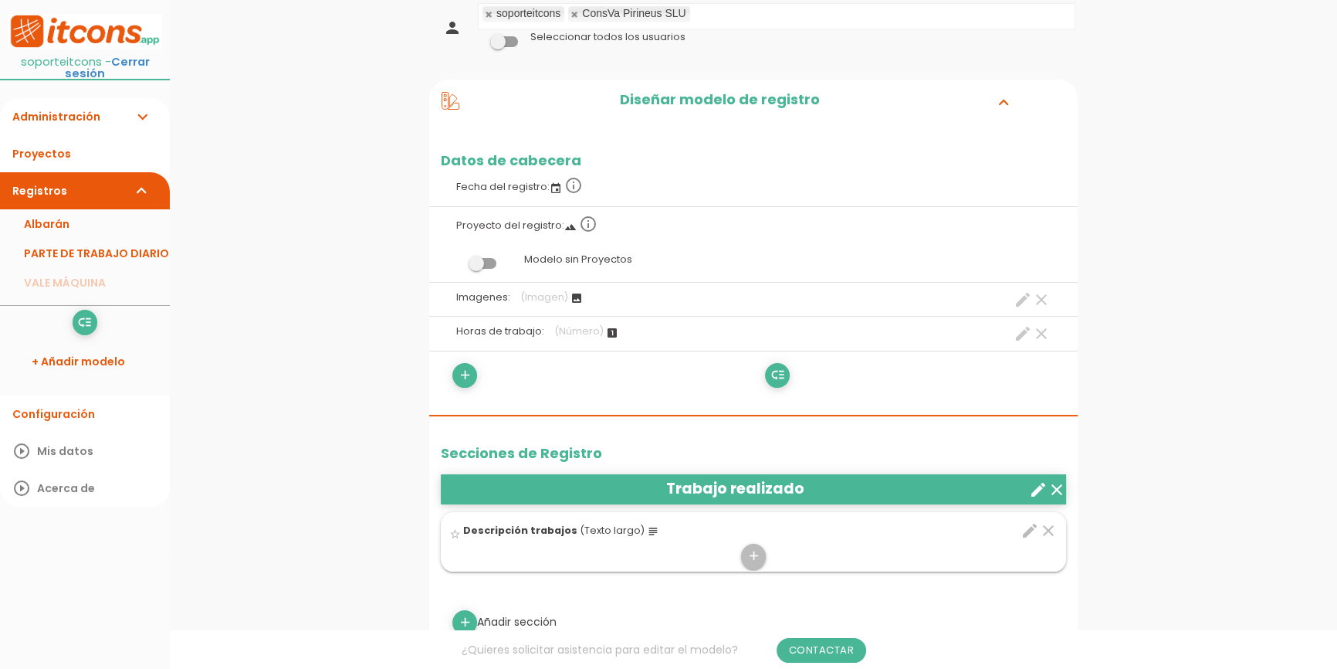
scroll to position [140, 0]
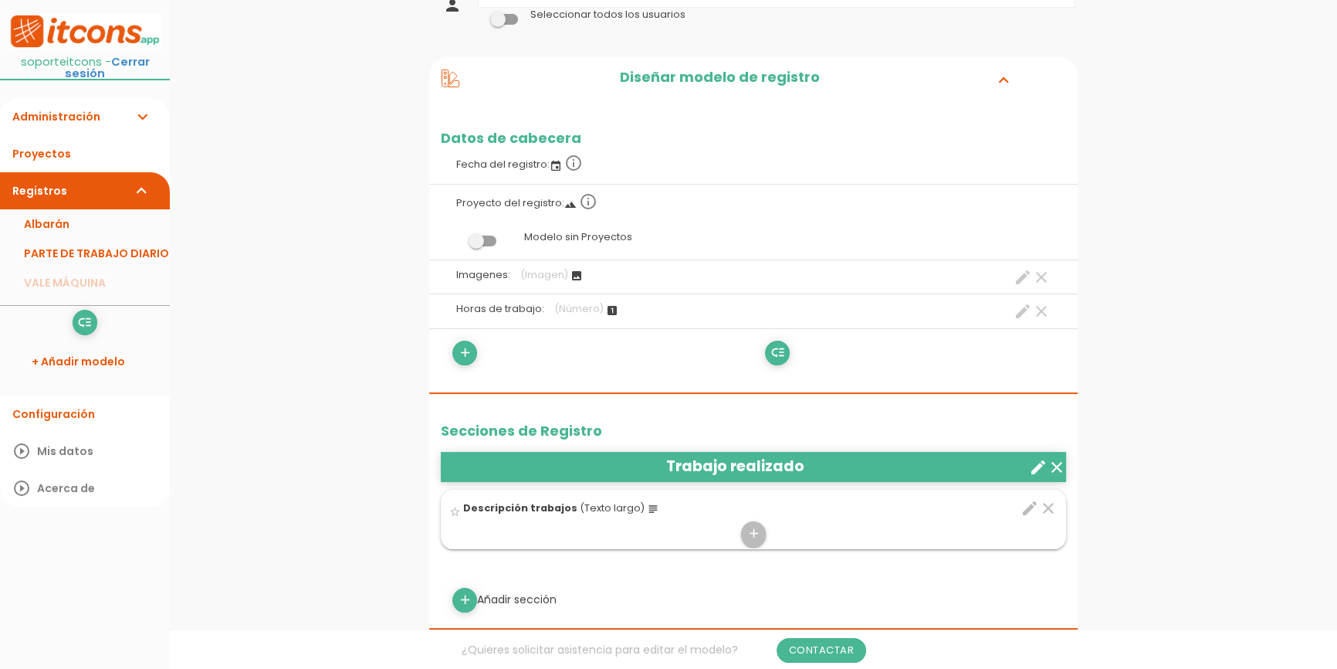
click at [1022, 310] on icon "create" at bounding box center [1023, 311] width 19 height 19
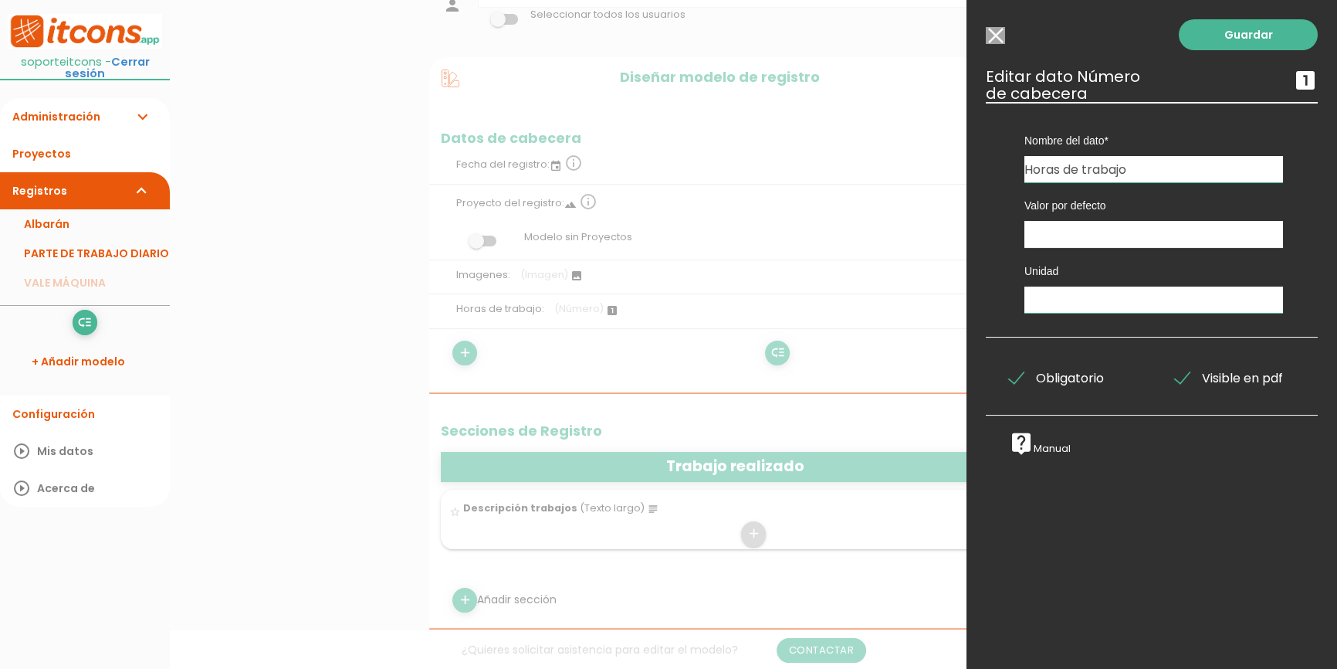
click at [1058, 309] on input "text" at bounding box center [1153, 299] width 259 height 27
type input "h"
click at [1254, 39] on link "Guardar" at bounding box center [1248, 34] width 139 height 31
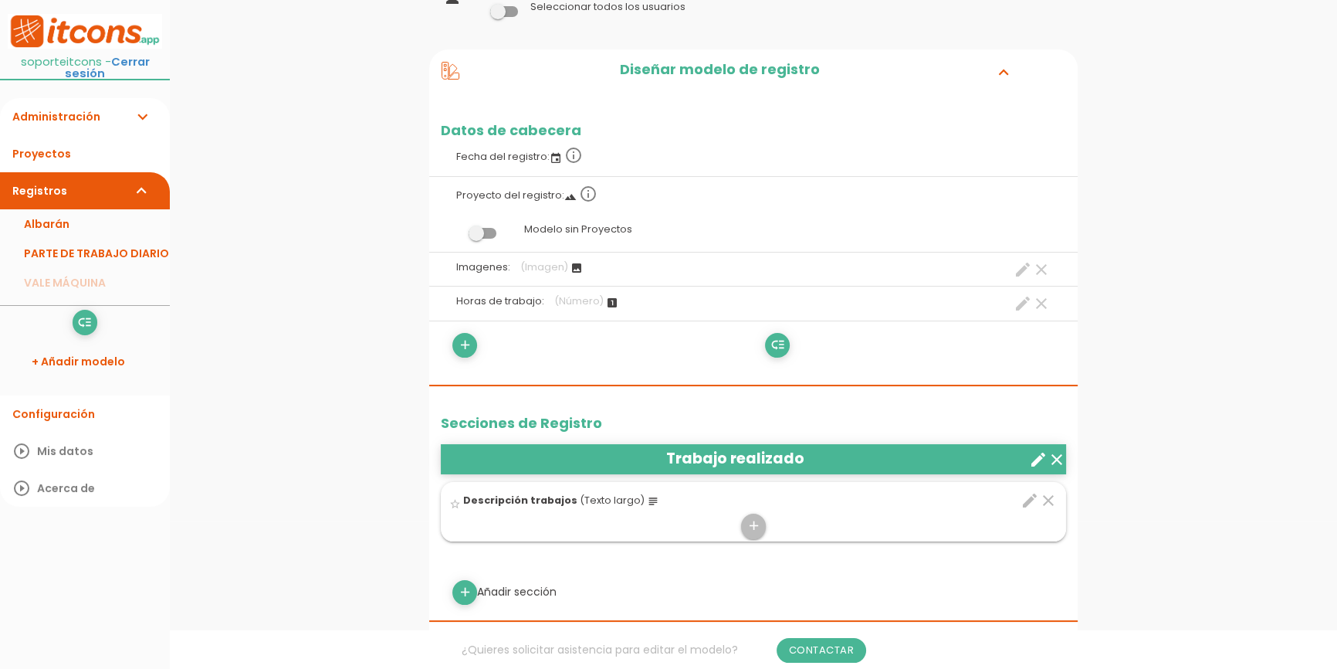
scroll to position [280, 0]
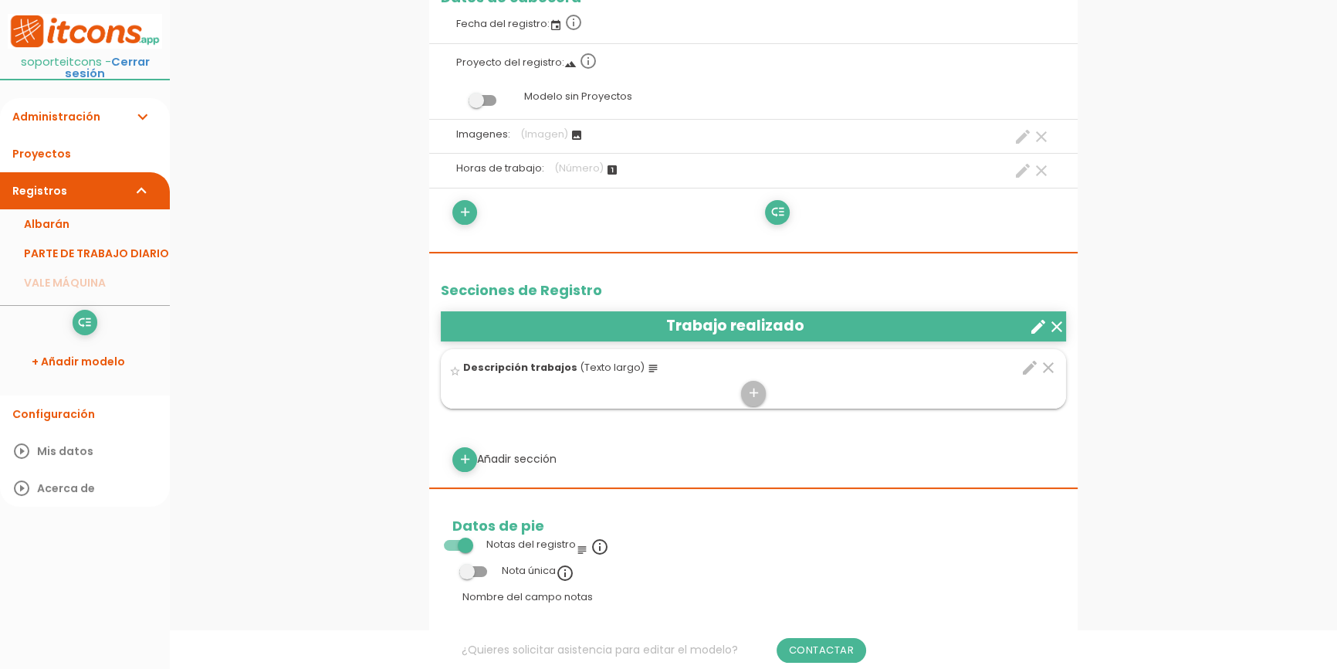
click at [1027, 316] on header "Trabajo realizado clear create" at bounding box center [753, 325] width 625 height 29
click at [1039, 324] on icon "create" at bounding box center [1038, 326] width 19 height 19
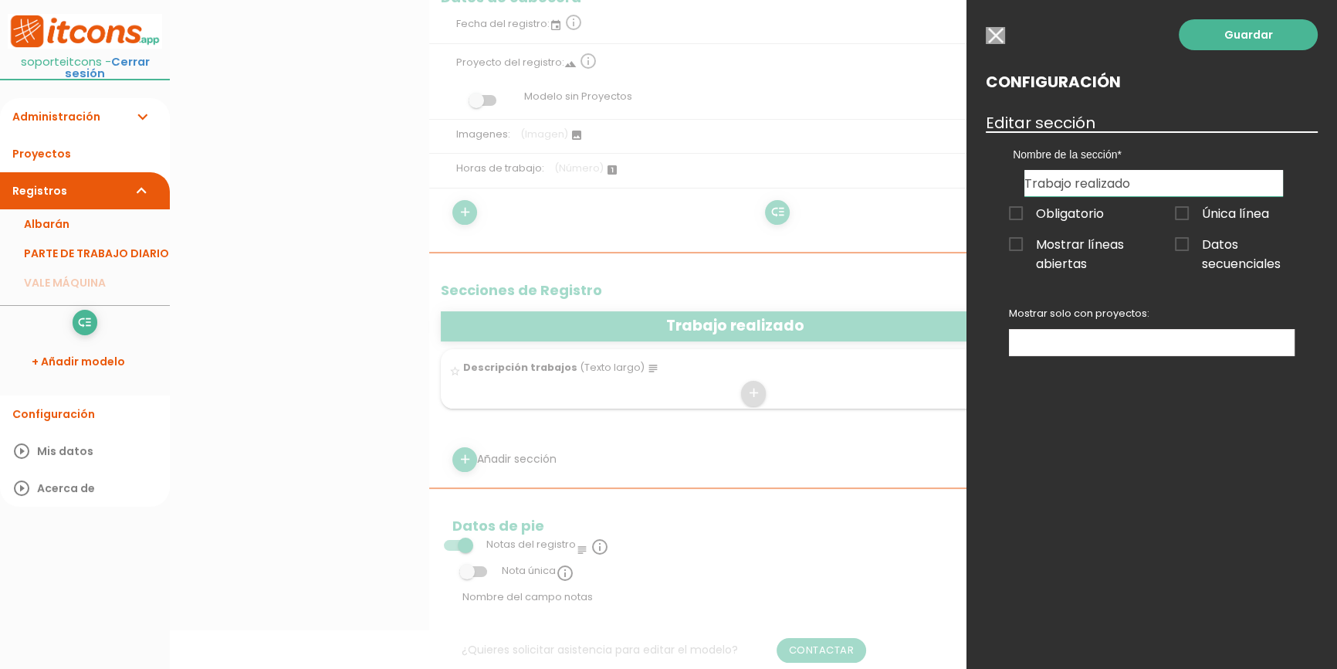
click at [1000, 34] on input "button" at bounding box center [995, 35] width 19 height 17
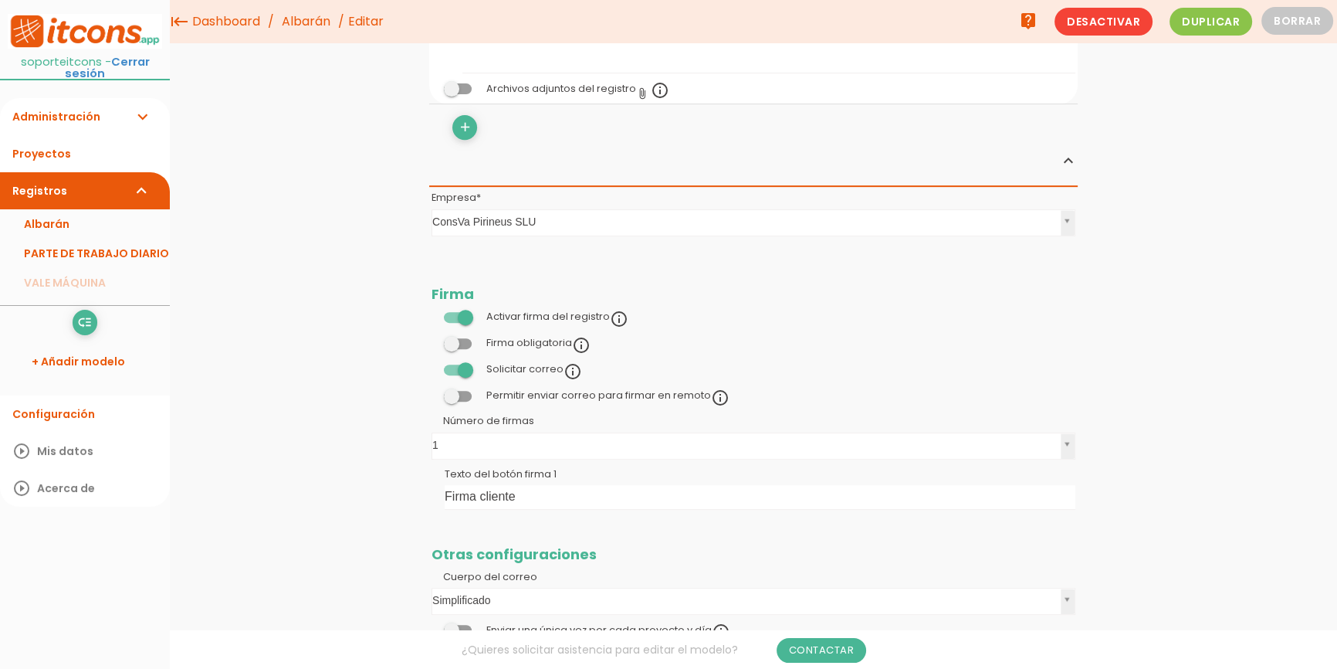
scroll to position [772, 0]
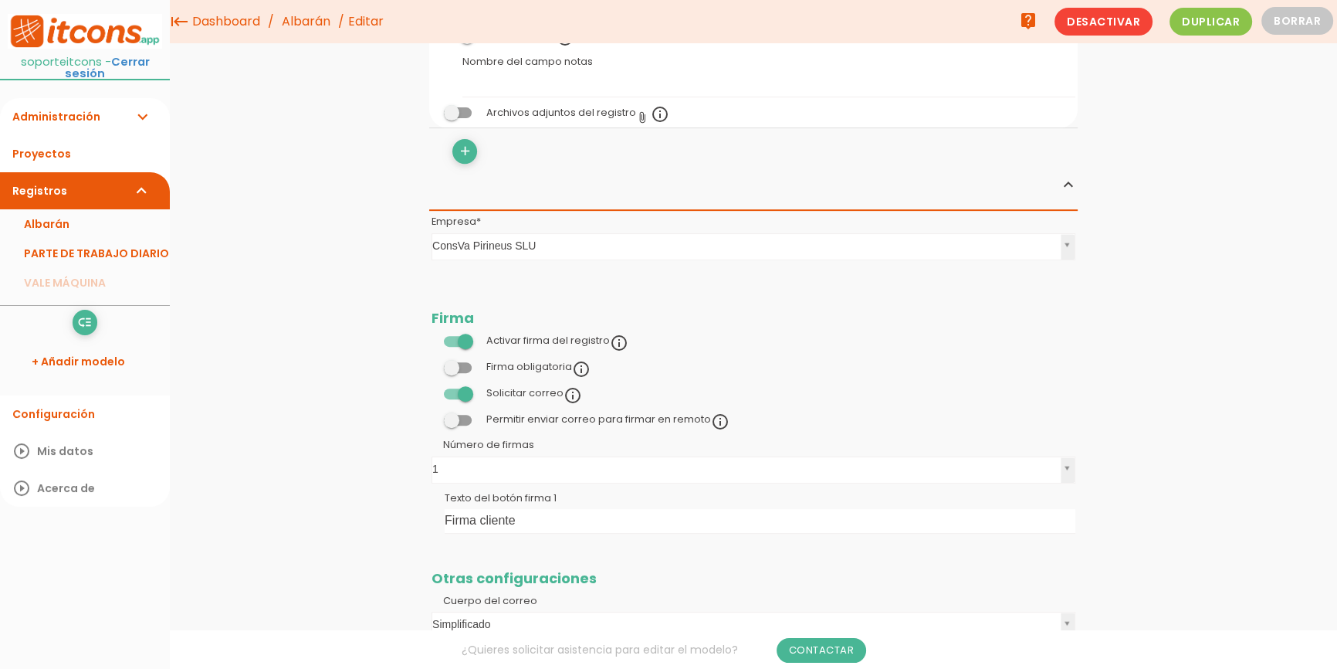
click at [83, 109] on link "Administración expand_more" at bounding box center [85, 116] width 170 height 37
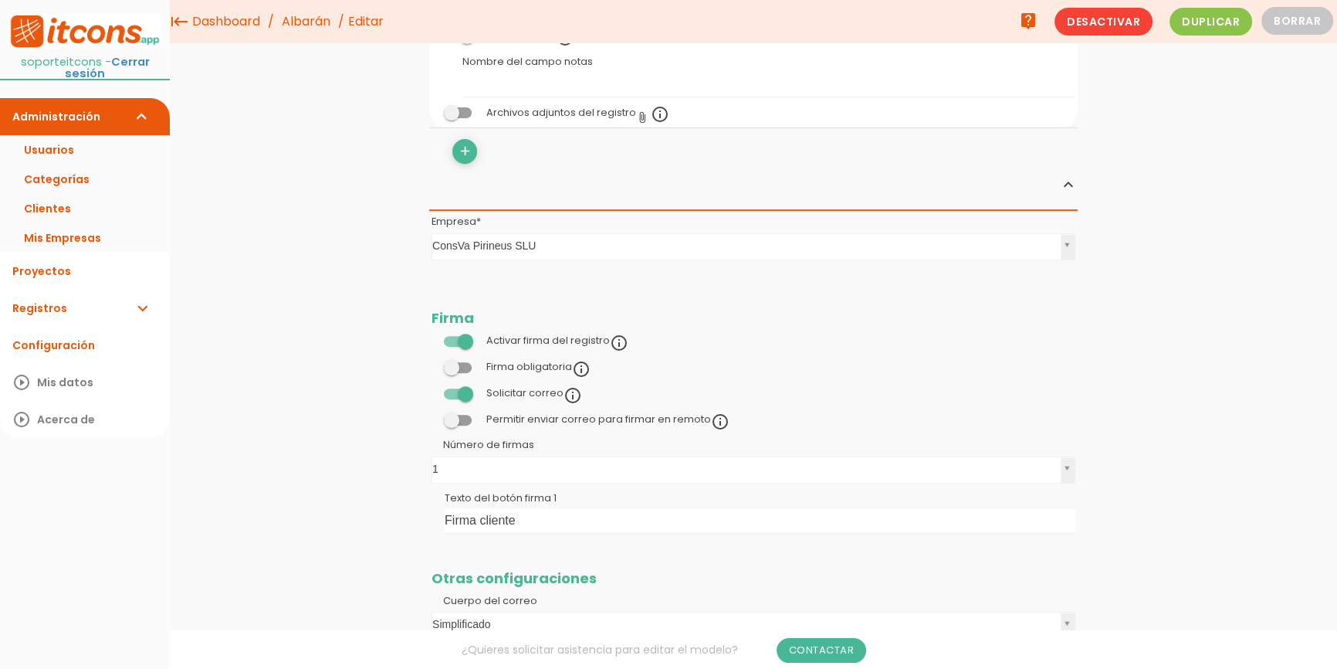
click at [85, 135] on link "Usuarios" at bounding box center [85, 149] width 170 height 29
